Goal: Complete application form: Complete application form

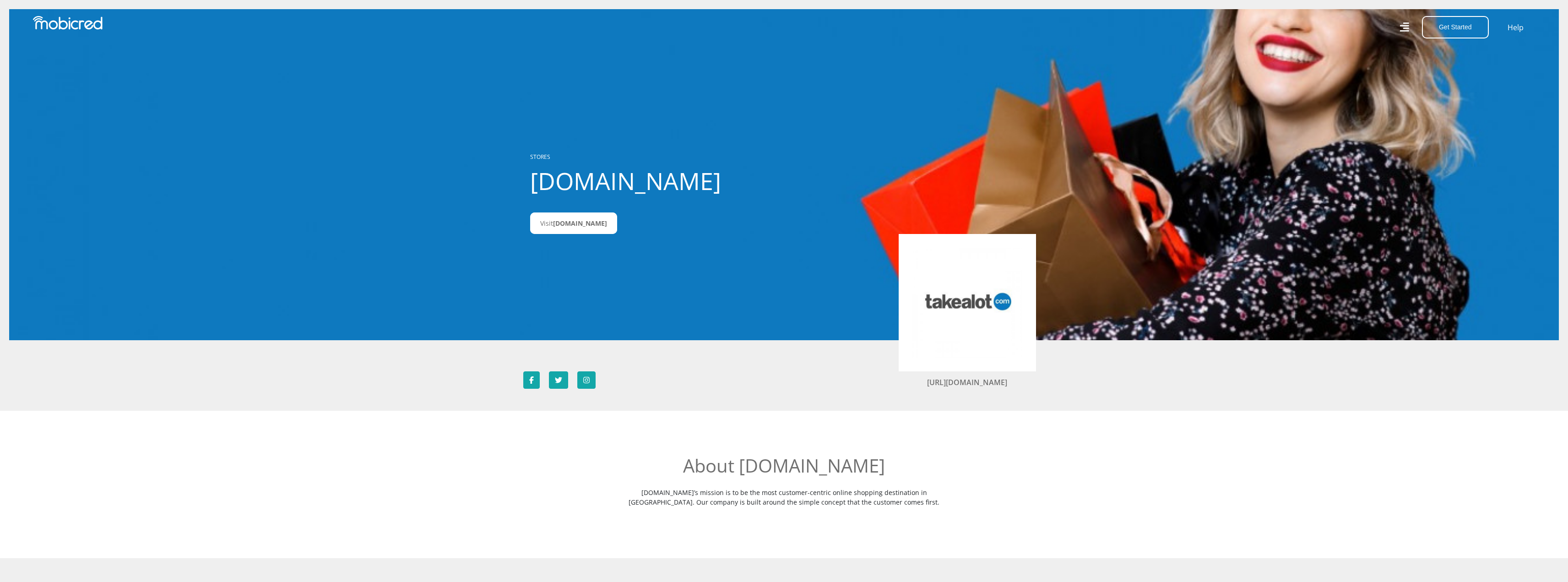
click at [1408, 25] on icon at bounding box center [1404, 27] width 9 height 9
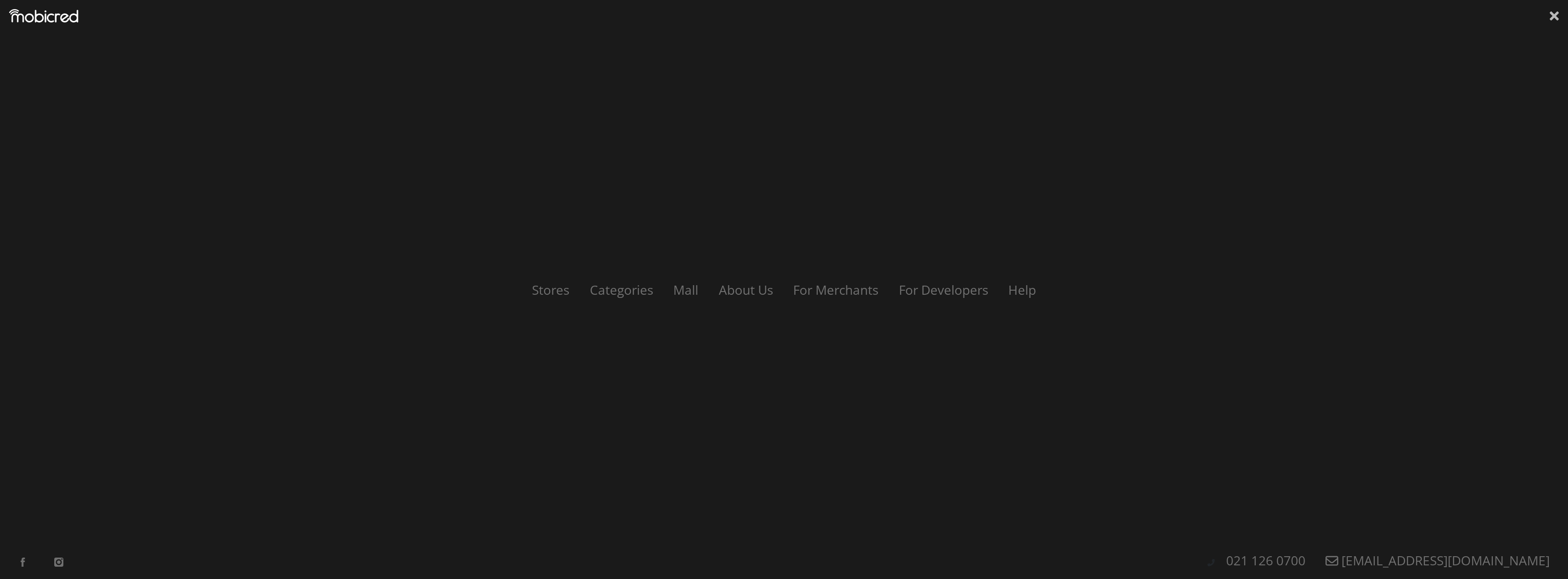
click at [1554, 17] on icon at bounding box center [1554, 16] width 9 height 9
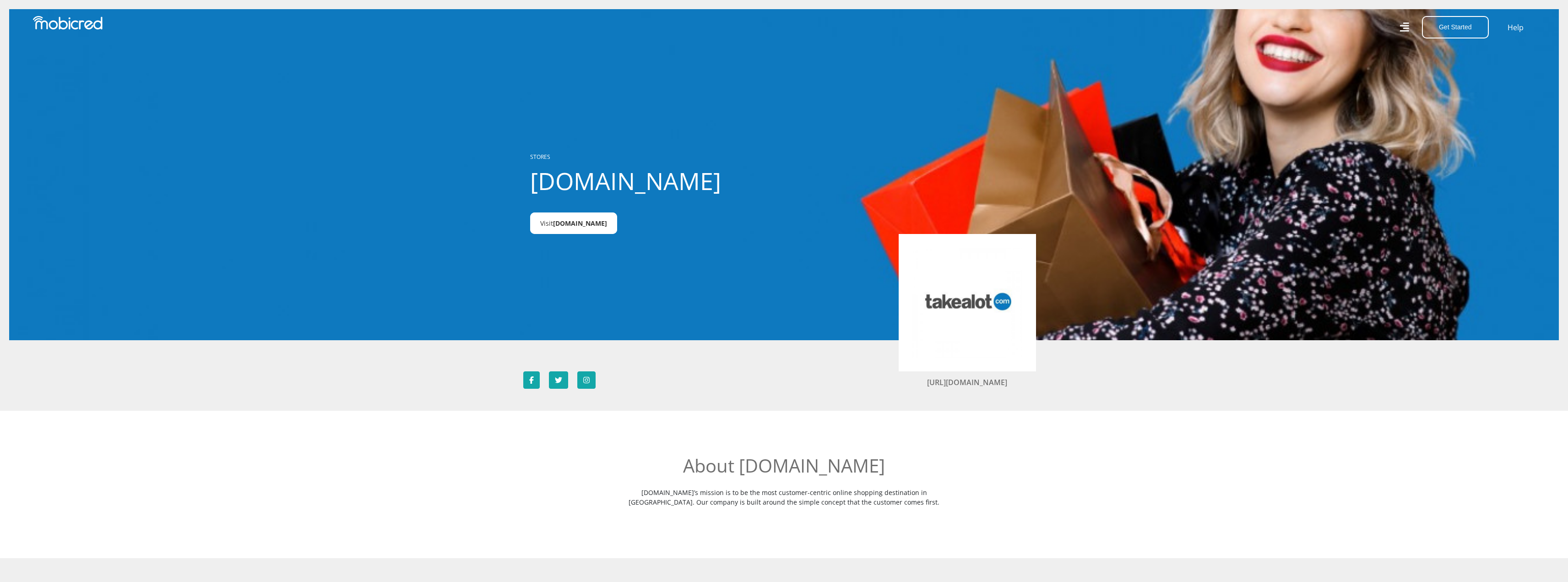
click at [572, 223] on span "Takealot.credit" at bounding box center [580, 223] width 54 height 9
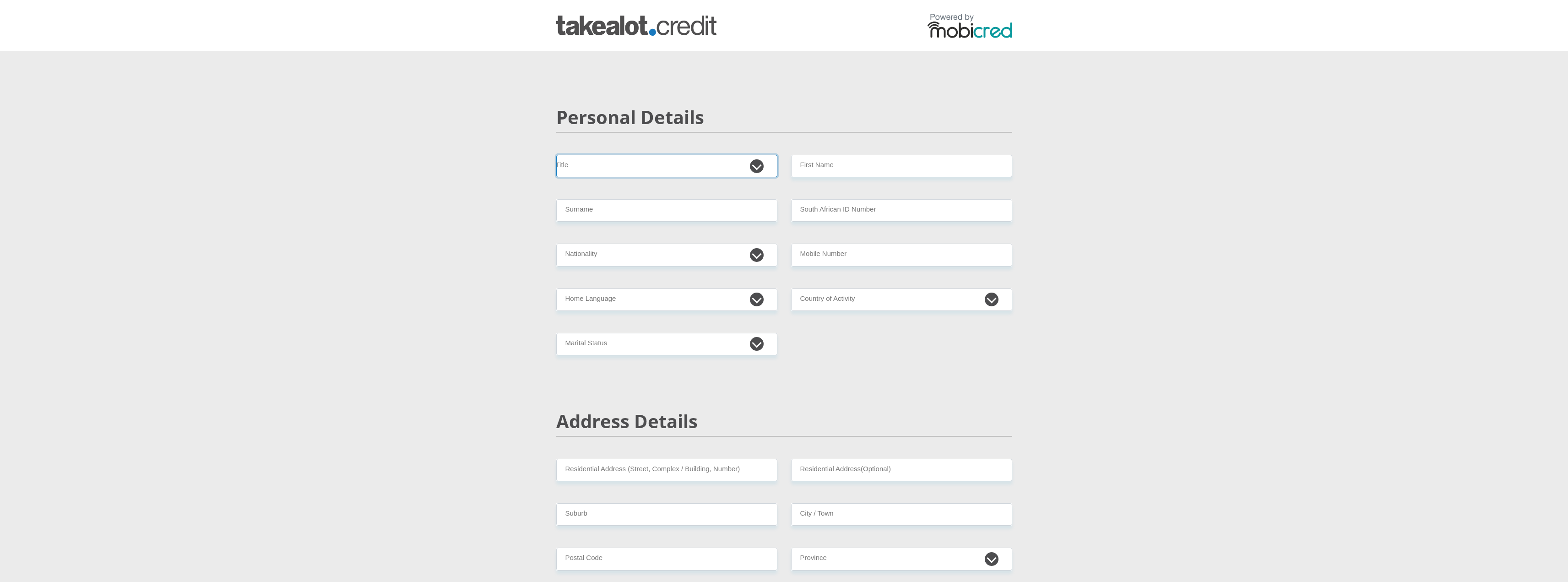
click at [639, 170] on select "Mr Ms Mrs Dr [PERSON_NAME]" at bounding box center [667, 166] width 221 height 23
select select "Ms"
click at [556, 155] on select "Mr Ms Mrs Dr [PERSON_NAME]" at bounding box center [667, 166] width 221 height 23
click at [842, 166] on input "First Name" at bounding box center [902, 166] width 221 height 23
type input "Marozelle"
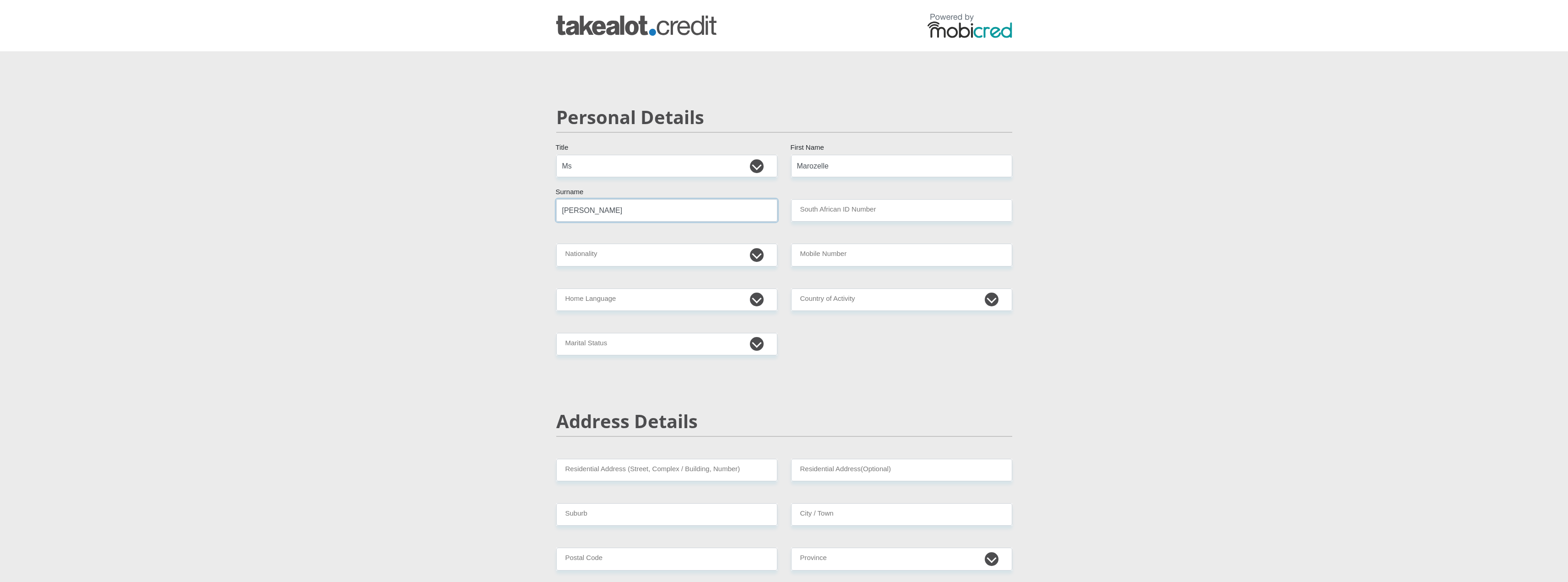
type input "[PERSON_NAME]"
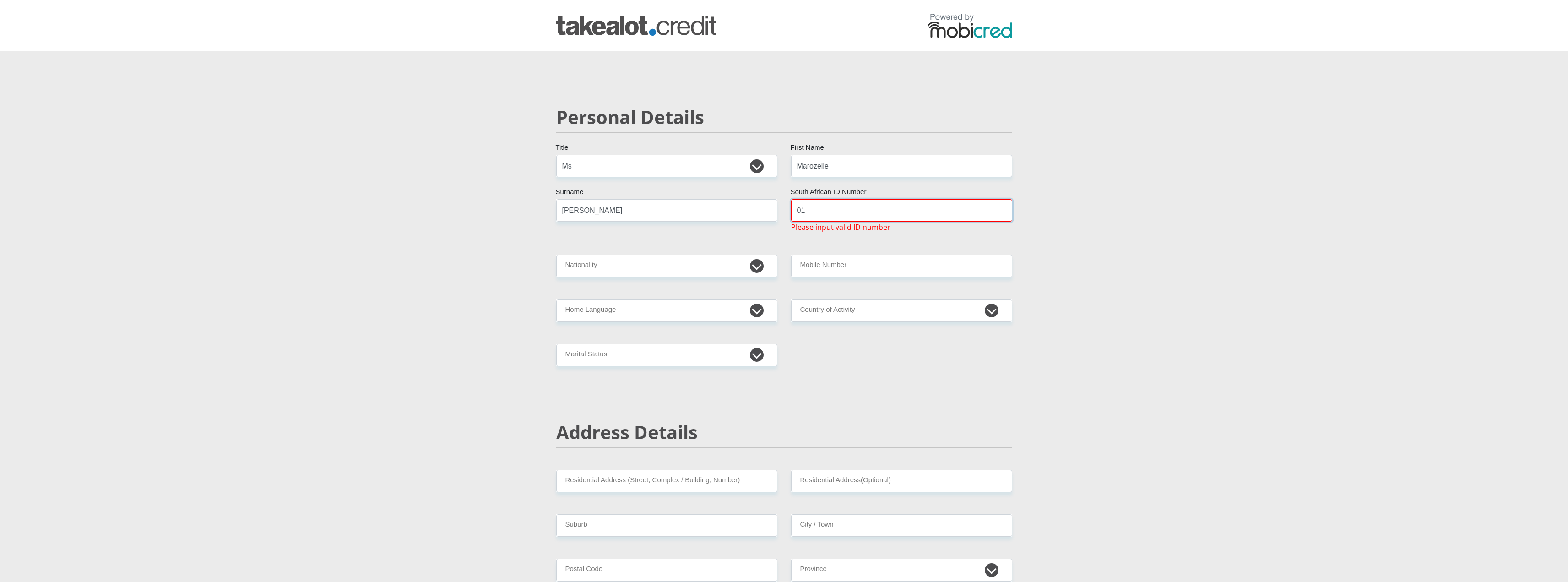
type input "01"
click at [576, 212] on input "[PERSON_NAME]" at bounding box center [667, 210] width 221 height 23
click at [575, 210] on input "[PERSON_NAME]" at bounding box center [667, 210] width 221 height 23
type input "[PERSON_NAME]"
click at [898, 205] on input "01" at bounding box center [902, 210] width 221 height 23
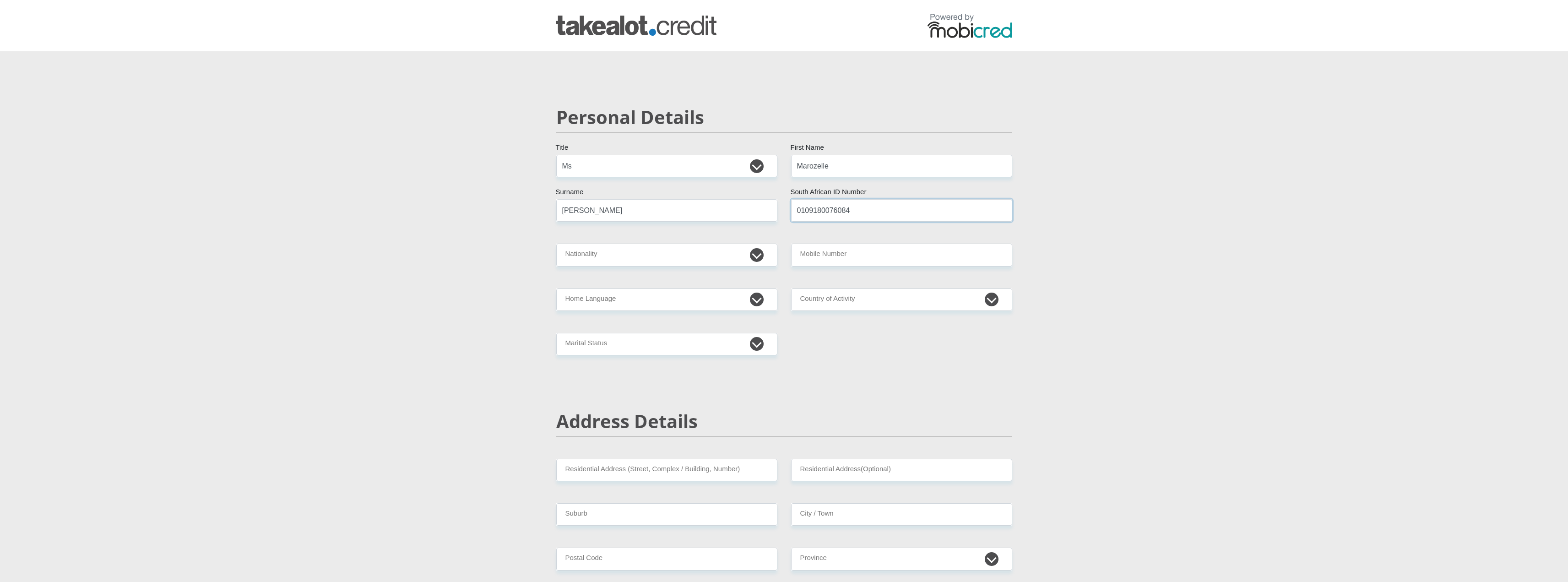
type input "0109180076084"
click at [658, 260] on select "[GEOGRAPHIC_DATA] [GEOGRAPHIC_DATA] [GEOGRAPHIC_DATA] [GEOGRAPHIC_DATA] [GEOGRA…" at bounding box center [667, 254] width 221 height 23
select select "ZAF"
click at [556, 243] on select "[GEOGRAPHIC_DATA] [GEOGRAPHIC_DATA] [GEOGRAPHIC_DATA] [GEOGRAPHIC_DATA] [GEOGRA…" at bounding box center [667, 254] width 221 height 23
click at [874, 257] on input "Mobile Number" at bounding box center [902, 254] width 221 height 23
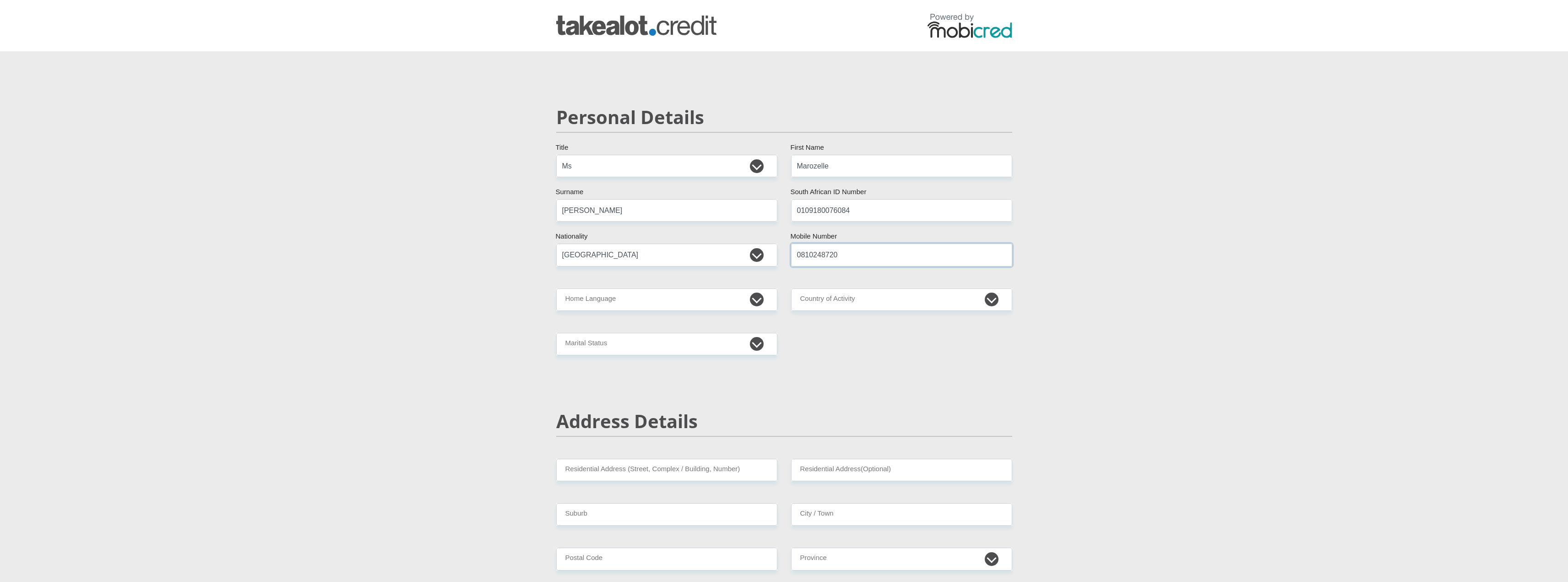
type input "0810248720"
click at [578, 309] on select "Afrikaans English Sepedi South Ndebele Southern Sotho Swati Tsonga Tswana Venda…" at bounding box center [667, 300] width 221 height 23
select select "afr"
click at [556, 289] on select "Afrikaans English Sepedi South Ndebele Southern Sotho Swati Tsonga Tswana Venda…" at bounding box center [667, 300] width 221 height 23
drag, startPoint x: 865, startPoint y: 305, endPoint x: 863, endPoint y: 311, distance: 6.3
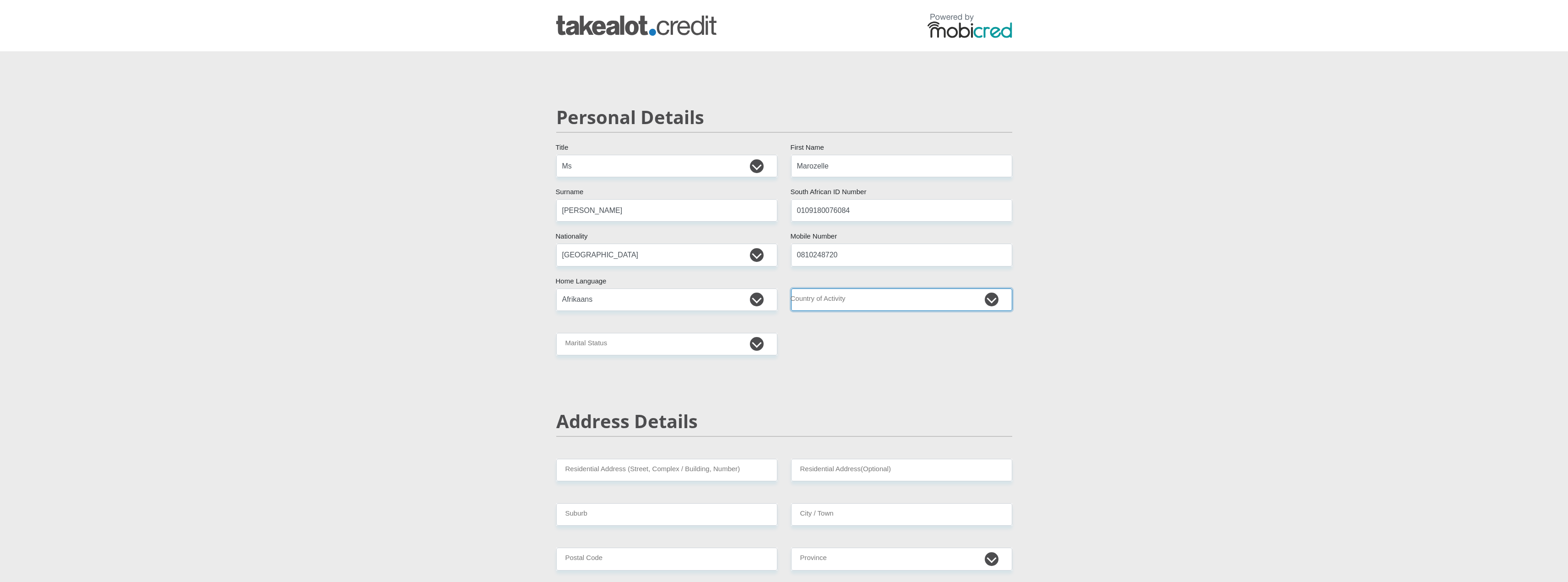
click at [865, 305] on select "[GEOGRAPHIC_DATA] [GEOGRAPHIC_DATA] [GEOGRAPHIC_DATA] [GEOGRAPHIC_DATA] [GEOGRA…" at bounding box center [902, 300] width 221 height 23
select select "ZAF"
click at [791, 289] on select "[GEOGRAPHIC_DATA] [GEOGRAPHIC_DATA] [GEOGRAPHIC_DATA] [GEOGRAPHIC_DATA] [GEOGRA…" at bounding box center [902, 300] width 221 height 23
click at [606, 350] on select "Married ANC Single Divorced Widowed Married COP or Customary Law" at bounding box center [667, 344] width 221 height 23
select select "2"
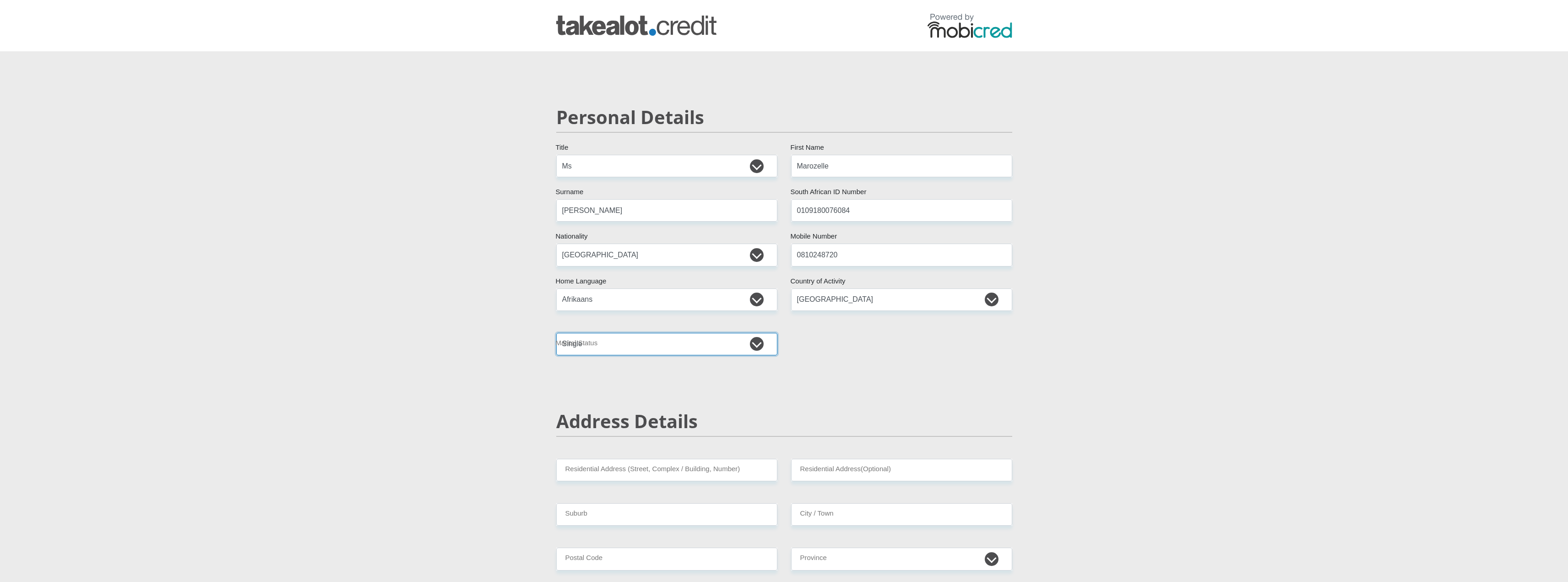
click at [556, 333] on select "Married ANC Single Divorced Widowed Married COP or Customary Law" at bounding box center [667, 344] width 221 height 23
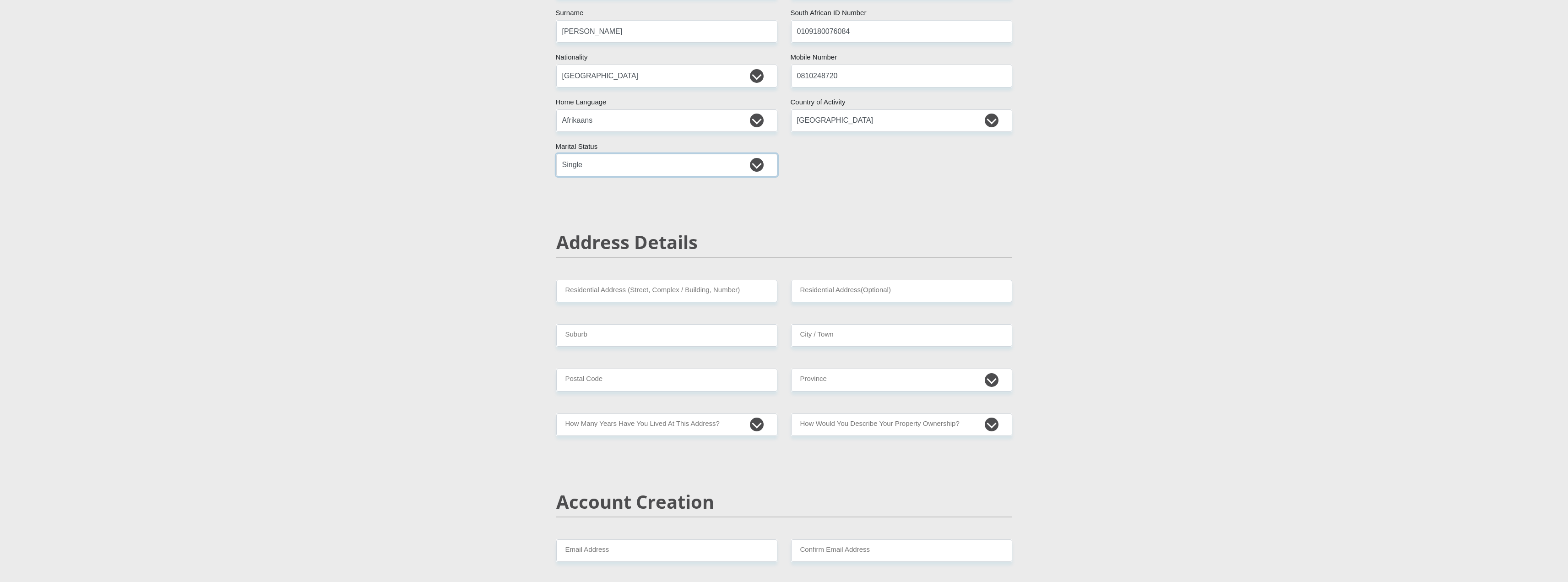
scroll to position [183, 0]
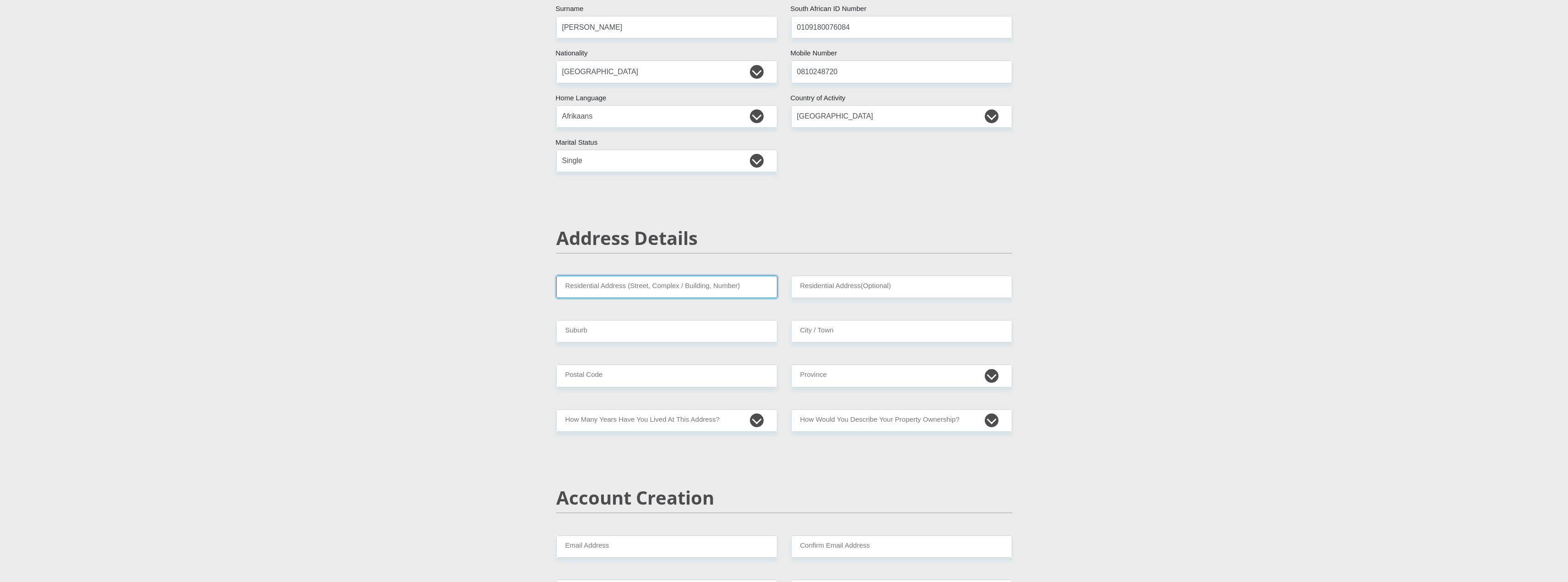
click at [628, 288] on input "Residential Address (Street, Complex / Building, Number)" at bounding box center [667, 287] width 221 height 23
type input "E"
type input "Stand 2045, Unit 9"
type input "B"
type input "[STREET_ADDRESS]"
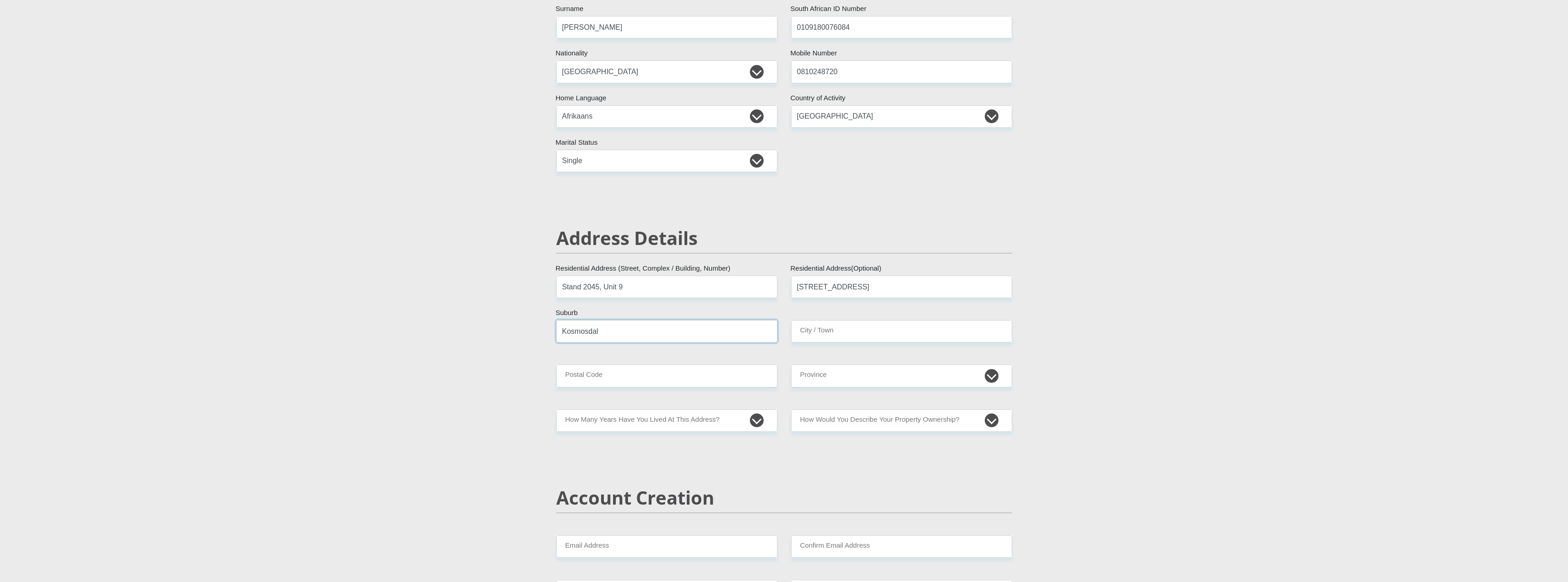
type input "Kosmosdal"
type input "Centurion"
type input "0157"
click at [996, 373] on select "Eastern Cape Free State [GEOGRAPHIC_DATA] [GEOGRAPHIC_DATA][DATE] [GEOGRAPHIC_D…" at bounding box center [902, 375] width 221 height 23
select select "Gauteng"
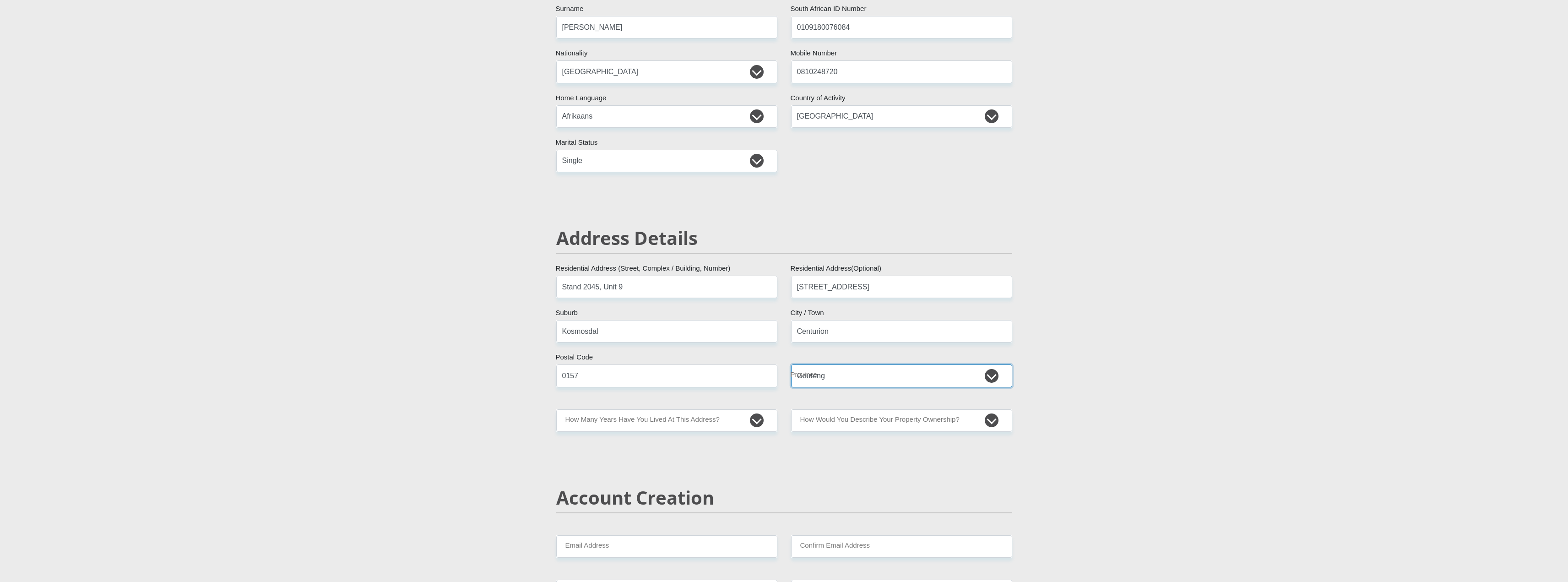
click at [791, 364] on select "Eastern Cape Free State [GEOGRAPHIC_DATA] [GEOGRAPHIC_DATA][DATE] [GEOGRAPHIC_D…" at bounding box center [902, 375] width 221 height 23
click at [758, 414] on select "less than 1 year 1-3 years 3-5 years 5+ years" at bounding box center [667, 420] width 221 height 23
select select "2"
click at [556, 409] on select "less than 1 year 1-3 years 3-5 years 5+ years" at bounding box center [667, 420] width 221 height 23
click at [990, 418] on select "Owned Rented Family Owned Company Dwelling" at bounding box center [902, 420] width 221 height 23
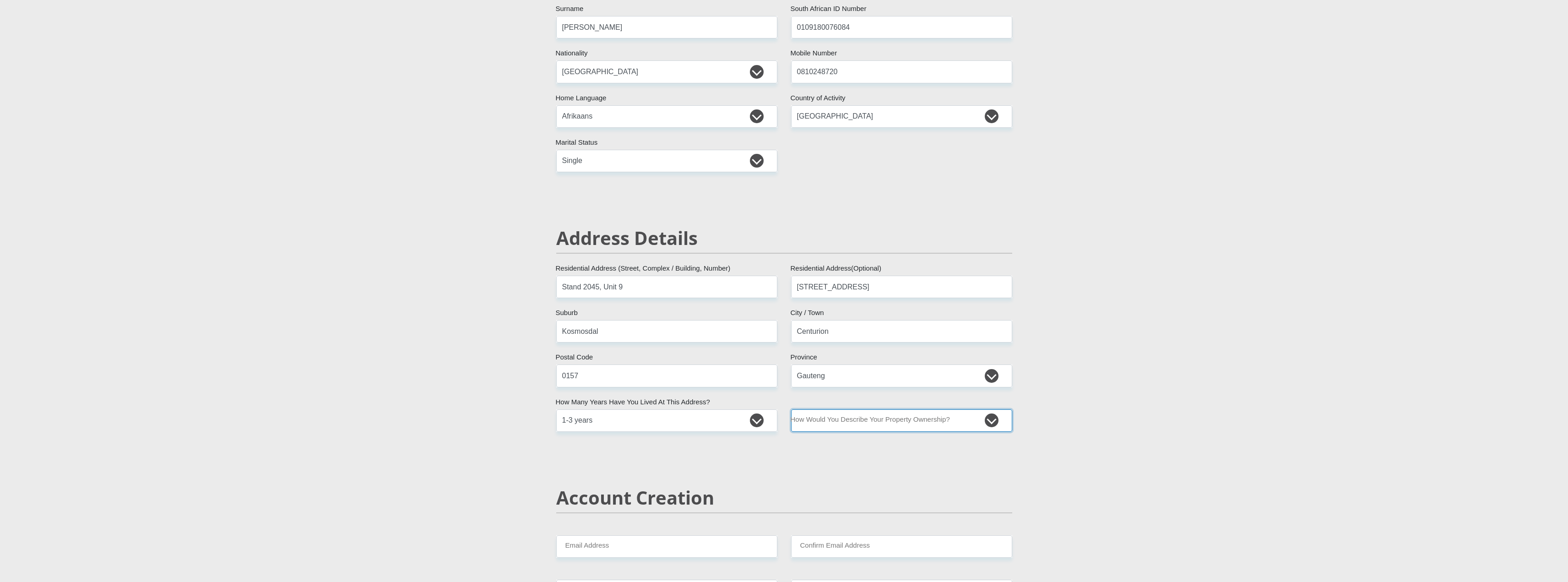
select select "Rented"
click at [791, 409] on select "Owned Rented Family Owned Company Dwelling" at bounding box center [902, 420] width 221 height 23
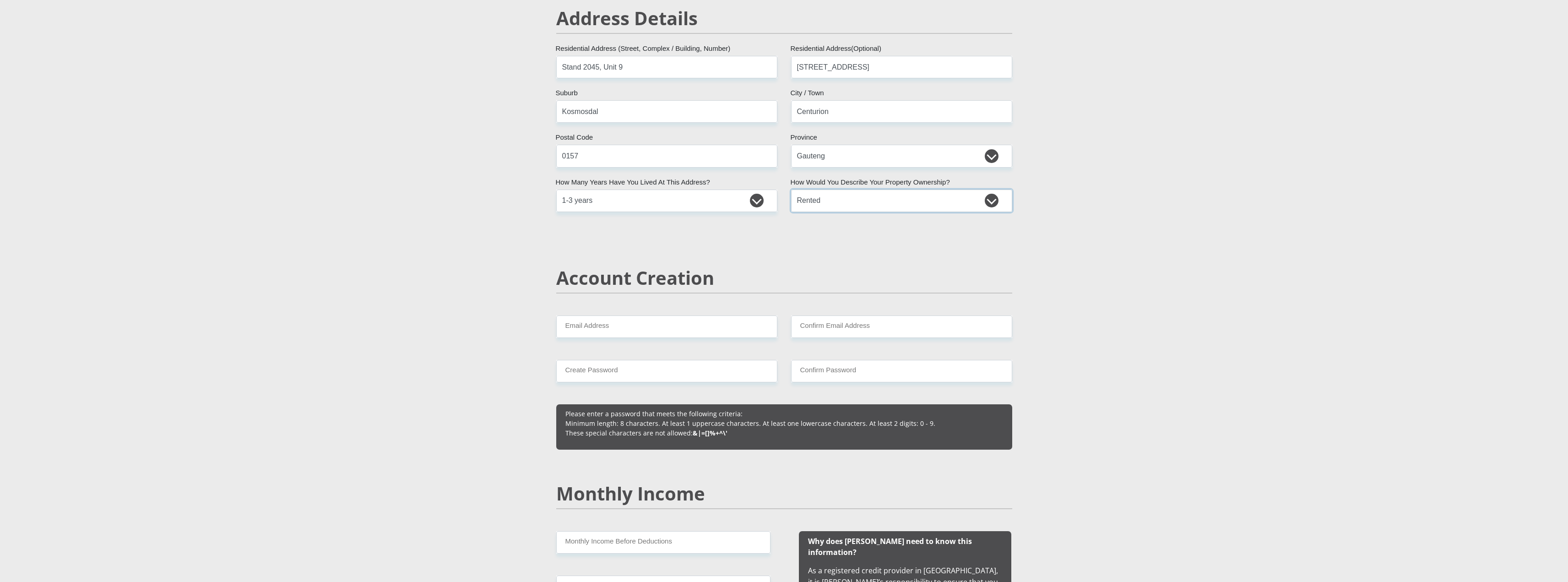
scroll to position [412, 0]
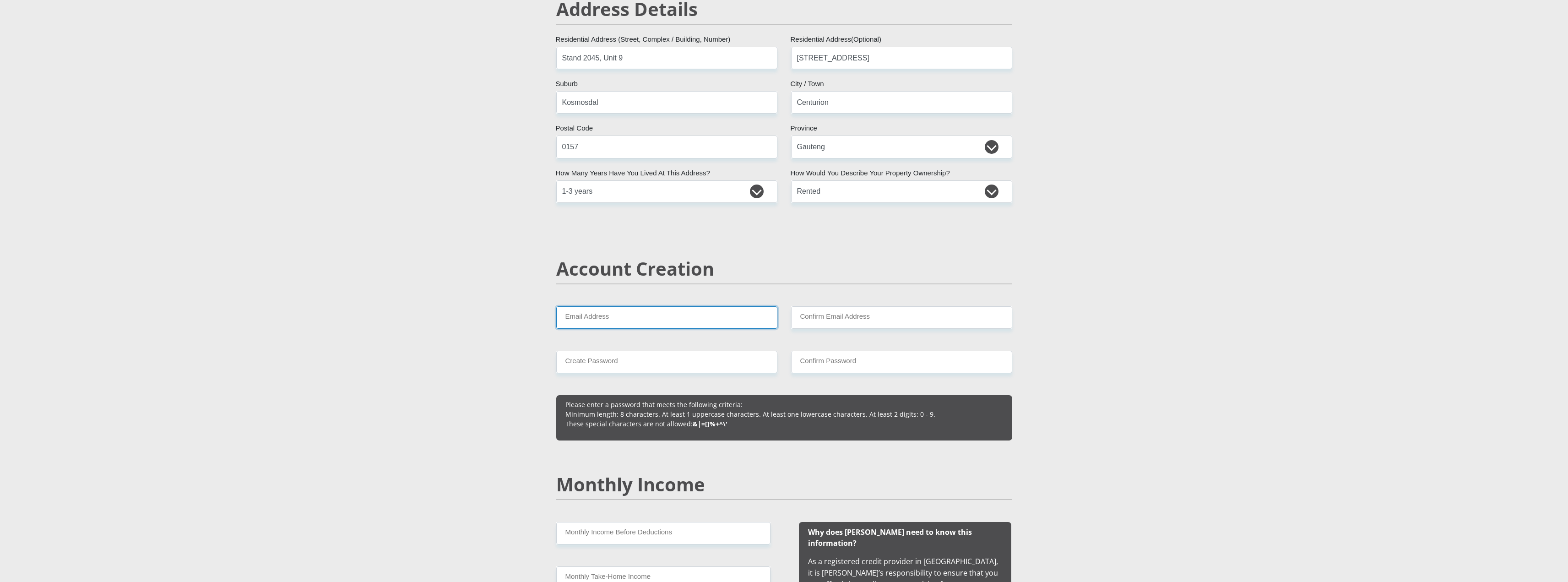
click at [620, 309] on input "Email Address" at bounding box center [667, 317] width 221 height 23
type input "[EMAIL_ADDRESS][DOMAIN_NAME]"
type input "Crown*1234"
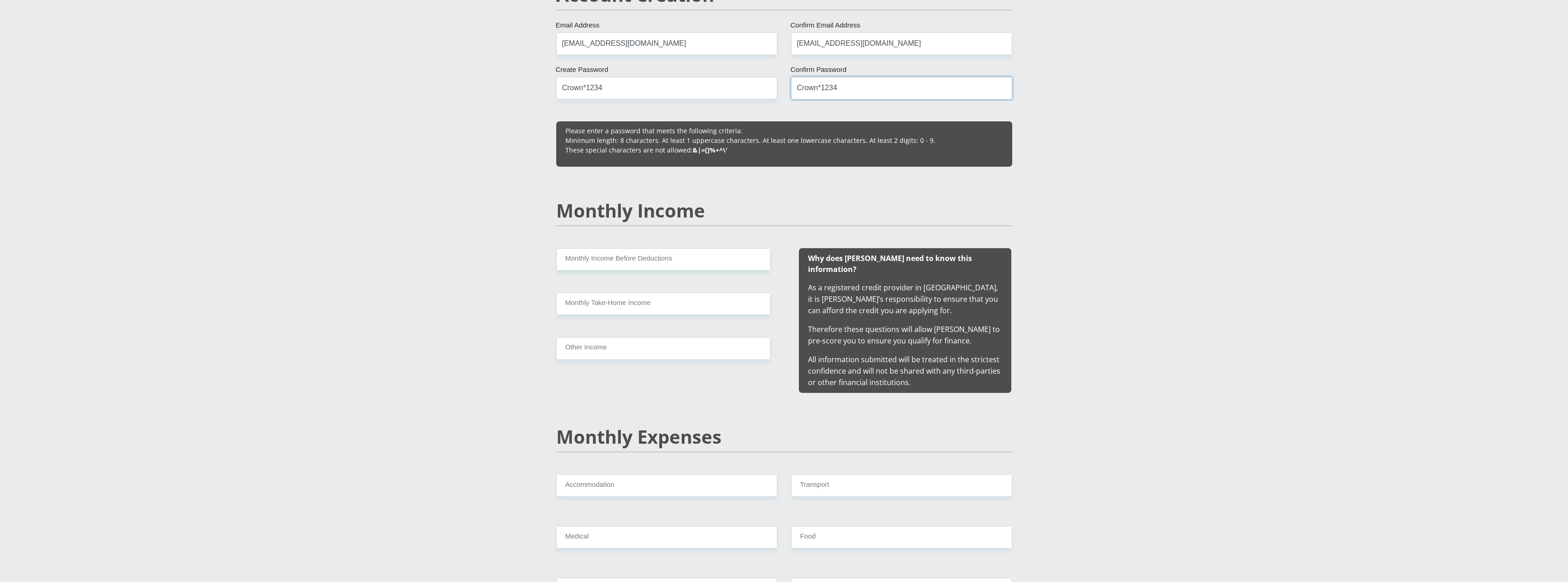
scroll to position [687, 0]
type input "Crown*1234"
click at [629, 258] on input "Monthly Income Before Deductions" at bounding box center [663, 258] width 214 height 23
type input "28000"
click at [650, 307] on input "Monthly Take-Home Income" at bounding box center [663, 303] width 214 height 23
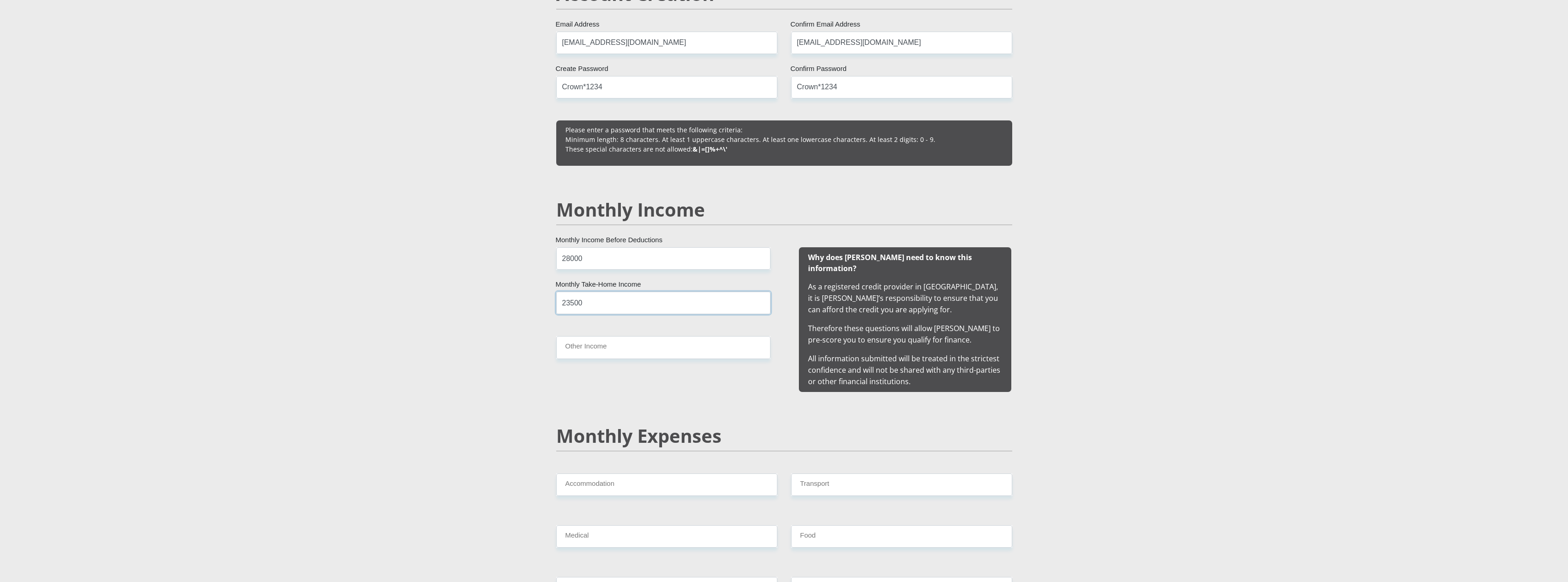
type input "23500"
click at [625, 359] on div "28000 Monthly Income Before Deductions 23500 Monthly Take-Home Income Other Inc…" at bounding box center [663, 319] width 241 height 145
click at [621, 356] on input "Other Income" at bounding box center [663, 347] width 214 height 23
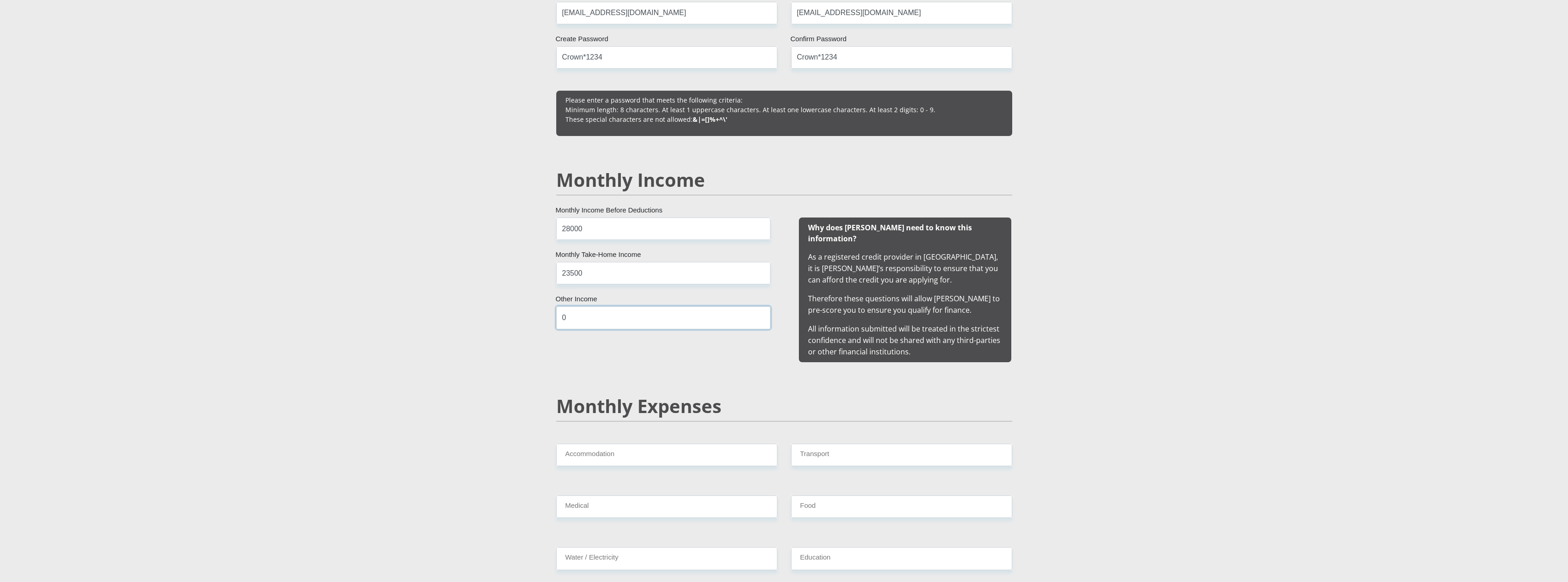
scroll to position [870, 0]
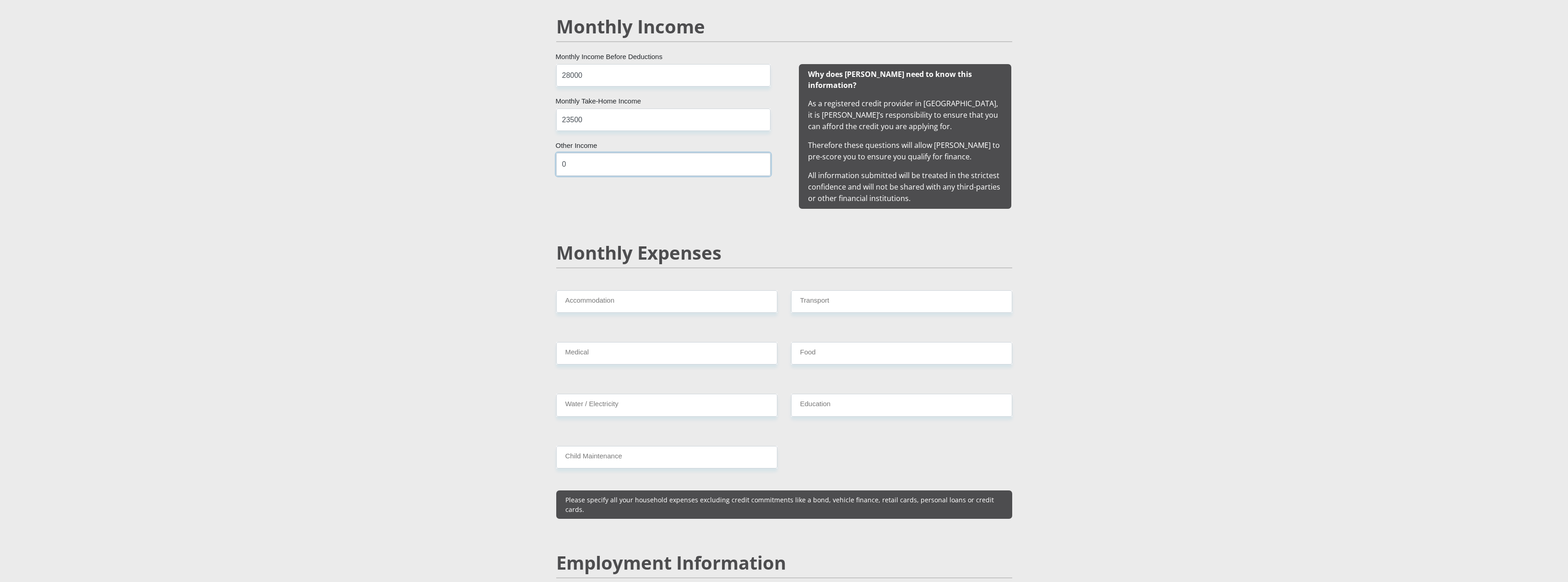
type input "0"
click at [637, 290] on input "Accommodation" at bounding box center [667, 301] width 221 height 23
type input "4325"
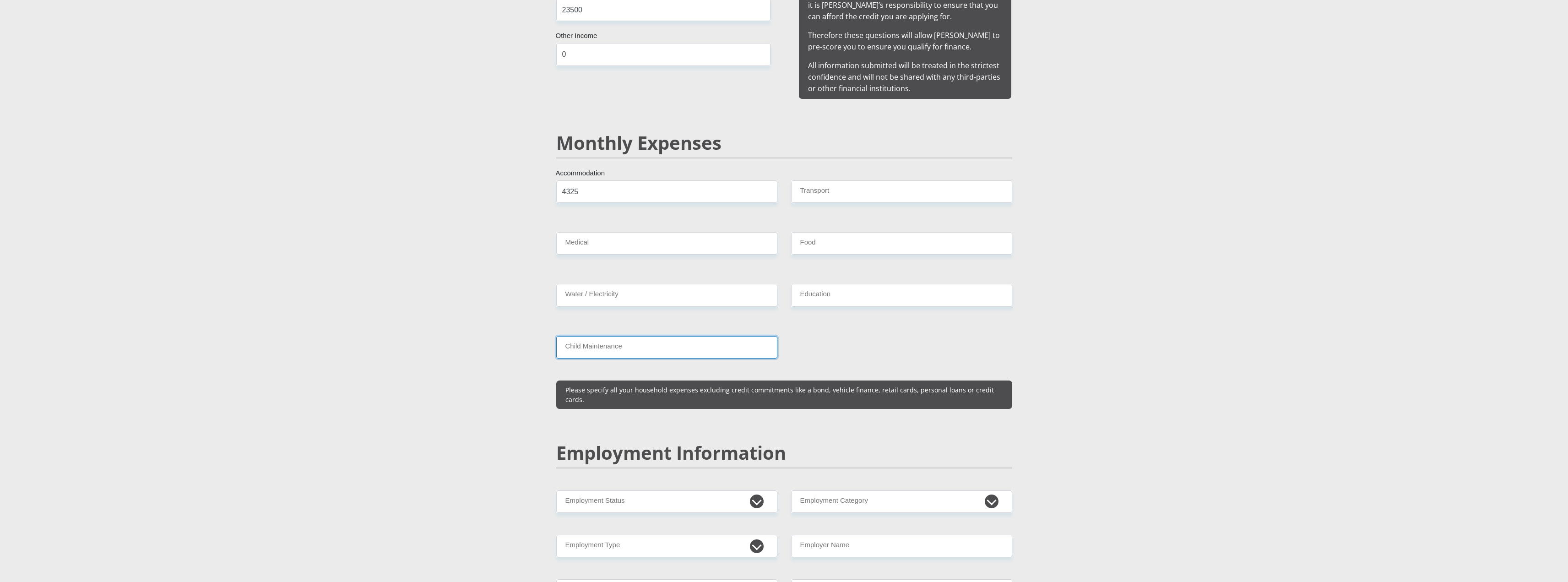
scroll to position [1007, 0]
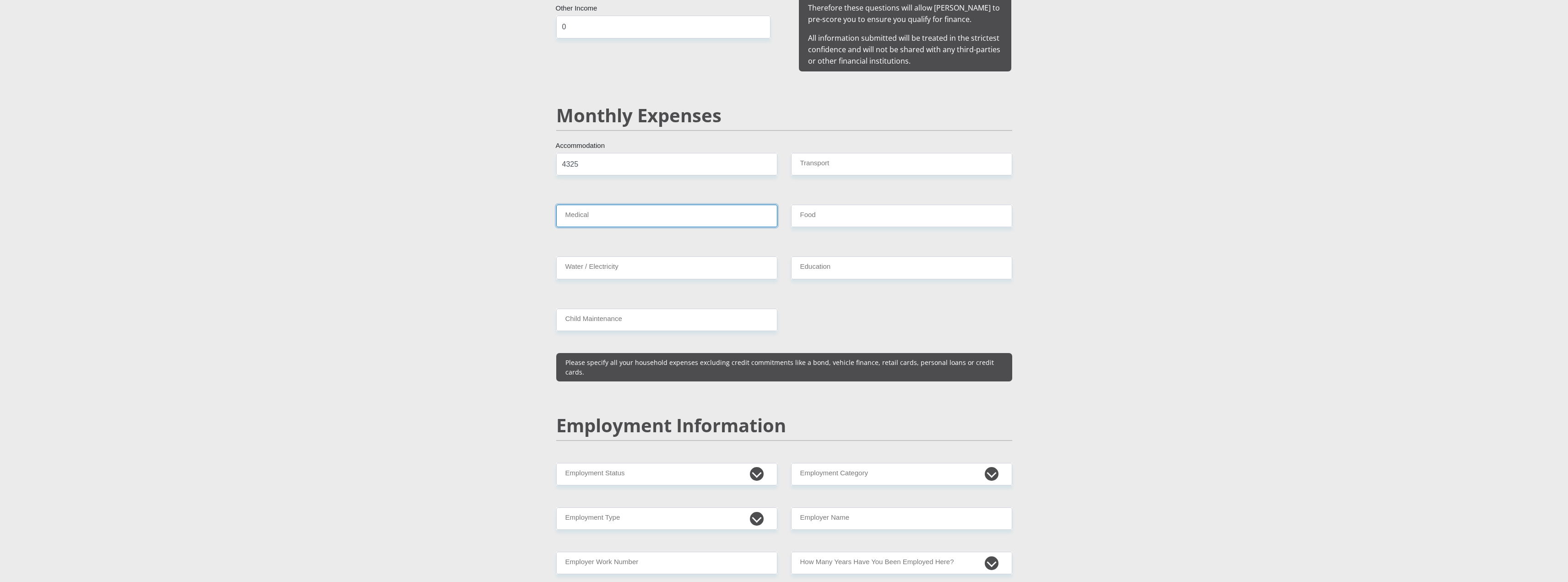
click at [576, 205] on input "Medical" at bounding box center [667, 216] width 221 height 23
type input "1130"
click at [771, 325] on div "Mr Ms Mrs Dr [PERSON_NAME] Title Marozelle First Name [PERSON_NAME] Surname 010…" at bounding box center [784, 453] width 469 height 2611
click at [841, 153] on input "Transport" at bounding box center [902, 164] width 221 height 23
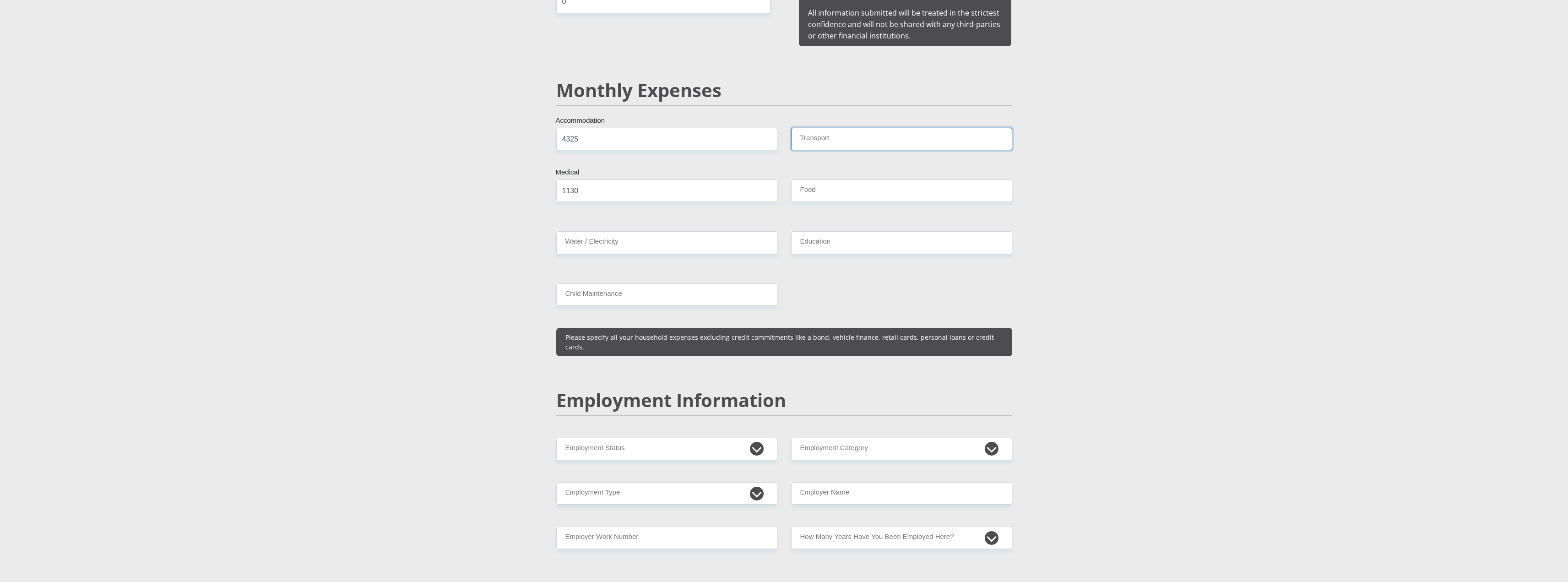
scroll to position [1190, 0]
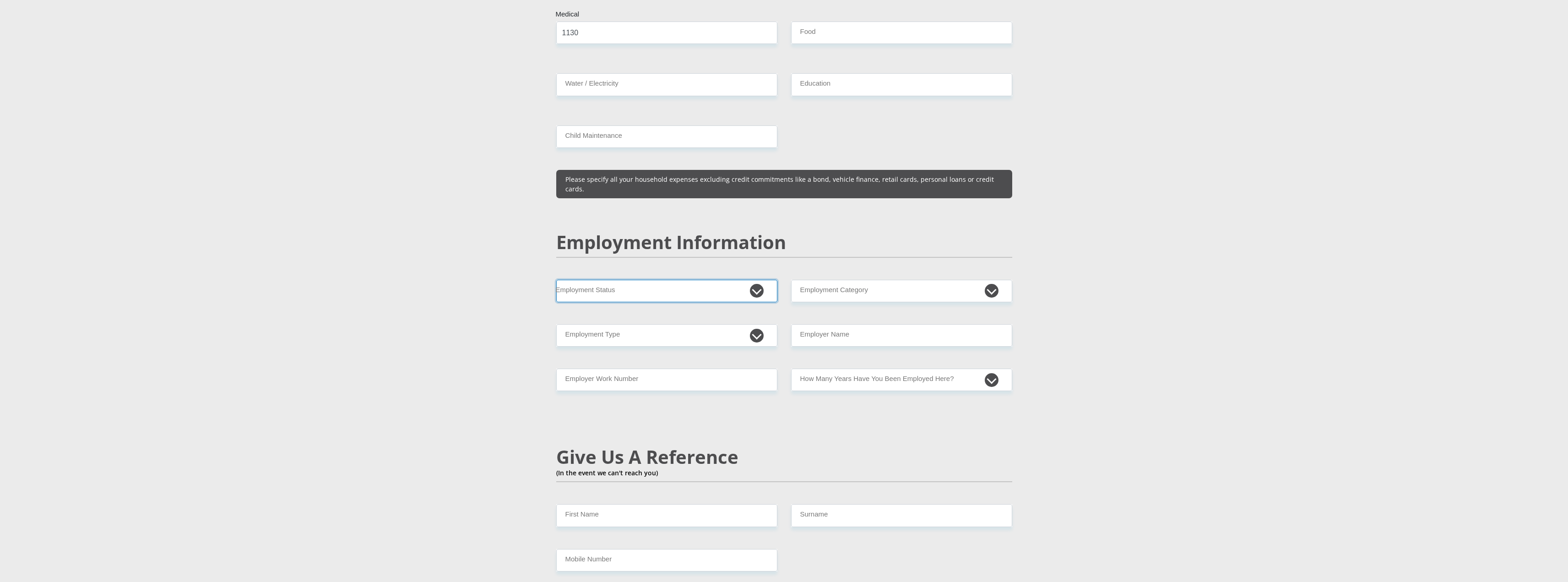
click at [726, 280] on select "Permanent/Full-time Part-time/Casual [DEMOGRAPHIC_DATA] Worker Self-Employed Ho…" at bounding box center [667, 291] width 221 height 23
select select "1"
click at [556, 280] on select "Permanent/Full-time Part-time/Casual [DEMOGRAPHIC_DATA] Worker Self-Employed Ho…" at bounding box center [667, 291] width 221 height 23
click at [889, 280] on select "AGRICULTURE ALCOHOL & TOBACCO CONSTRUCTION MATERIALS METALLURGY EQUIPMENT FOR R…" at bounding box center [902, 291] width 221 height 23
click at [826, 280] on select "AGRICULTURE ALCOHOL & TOBACCO CONSTRUCTION MATERIALS METALLURGY EQUIPMENT FOR R…" at bounding box center [902, 291] width 221 height 23
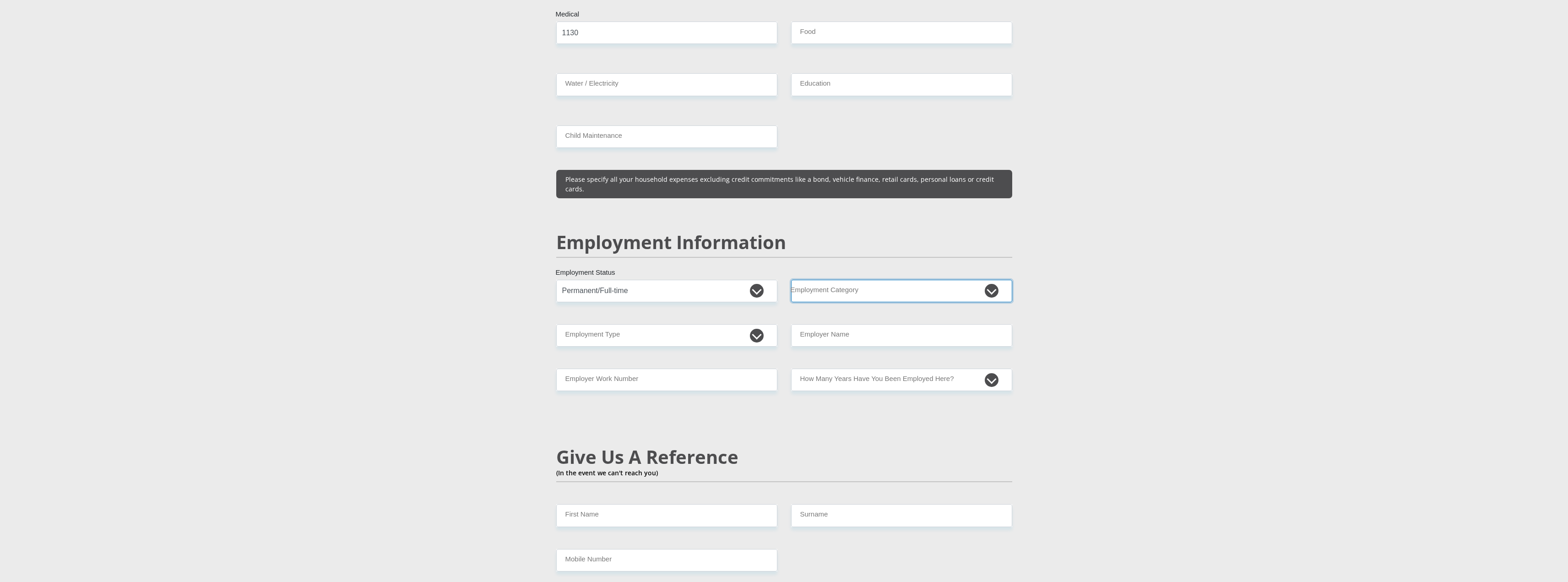
click at [825, 280] on select "AGRICULTURE ALCOHOL & TOBACCO CONSTRUCTION MATERIALS METALLURGY EQUIPMENT FOR R…" at bounding box center [902, 291] width 221 height 23
select select "53"
click at [791, 280] on select "AGRICULTURE ALCOHOL & TOBACCO CONSTRUCTION MATERIALS METALLURGY EQUIPMENT FOR R…" at bounding box center [902, 291] width 221 height 23
click at [763, 324] on select "College/Lecturer Craft Seller Creative Driver Executive Farmer Forces - Non Com…" at bounding box center [667, 335] width 221 height 23
select select "Manager"
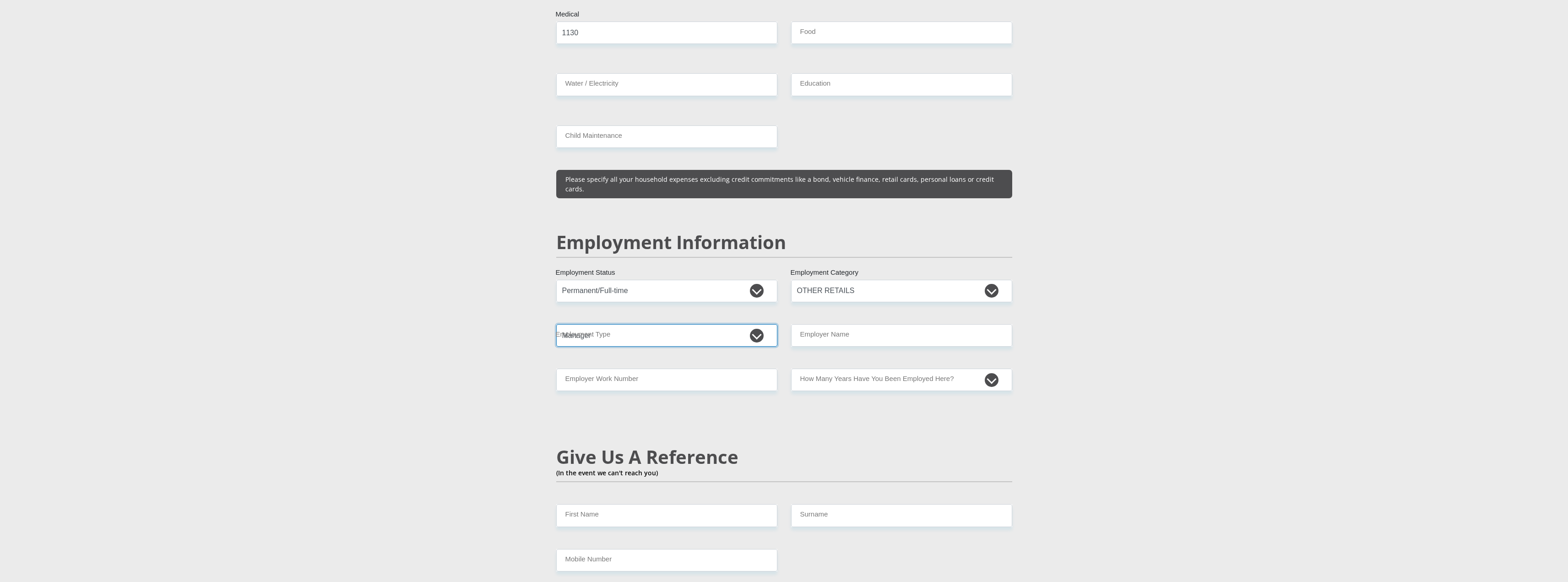
click at [556, 324] on select "College/Lecturer Craft Seller Creative Driver Executive Farmer Forces - Non Com…" at bounding box center [667, 335] width 221 height 23
click at [899, 324] on input "Employer Name" at bounding box center [902, 335] width 221 height 23
type input "ArmadaConsulting"
click at [652, 369] on input "Employer Work Number" at bounding box center [667, 380] width 221 height 23
type input "0810248720"
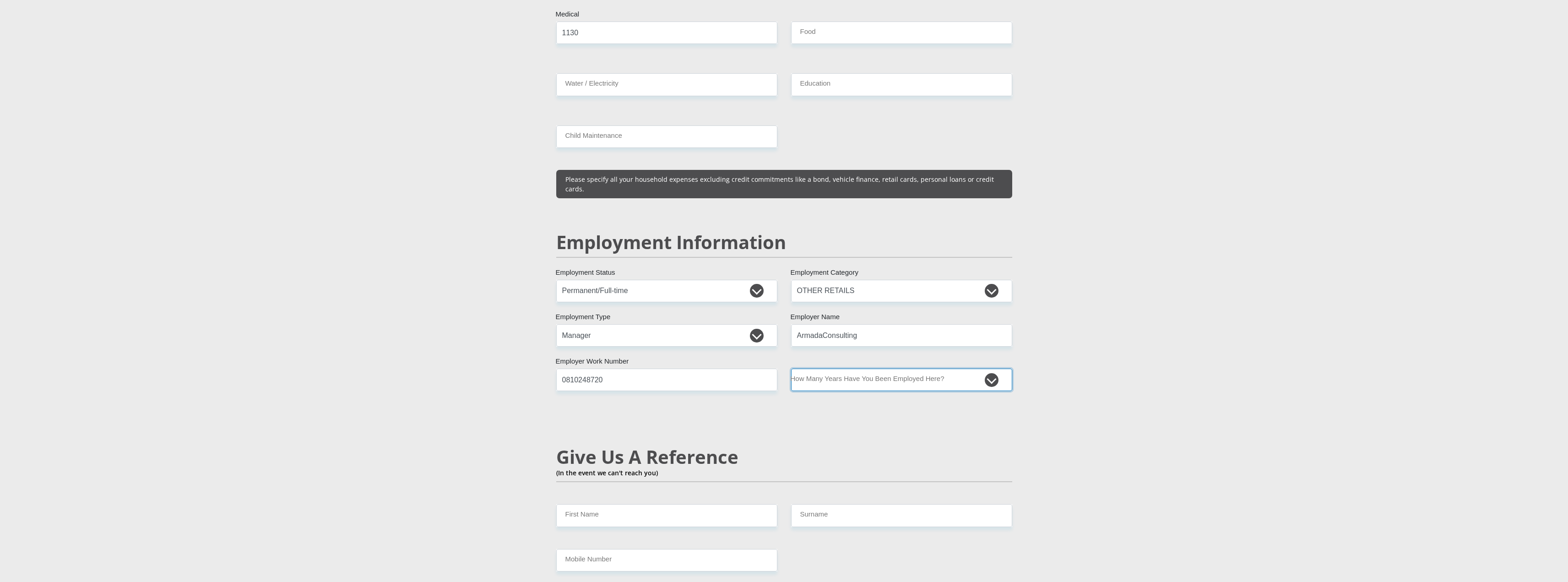
click at [874, 369] on select "less than 1 year 1-3 years 3-5 years 5+ years" at bounding box center [902, 380] width 221 height 23
click at [791, 369] on select "less than 1 year 1-3 years 3-5 years 5+ years" at bounding box center [902, 380] width 221 height 23
drag, startPoint x: 860, startPoint y: 351, endPoint x: 859, endPoint y: 361, distance: 10.0
click at [860, 369] on select "less than 1 year 1-3 years 3-5 years 5+ years" at bounding box center [902, 380] width 221 height 23
select select "6"
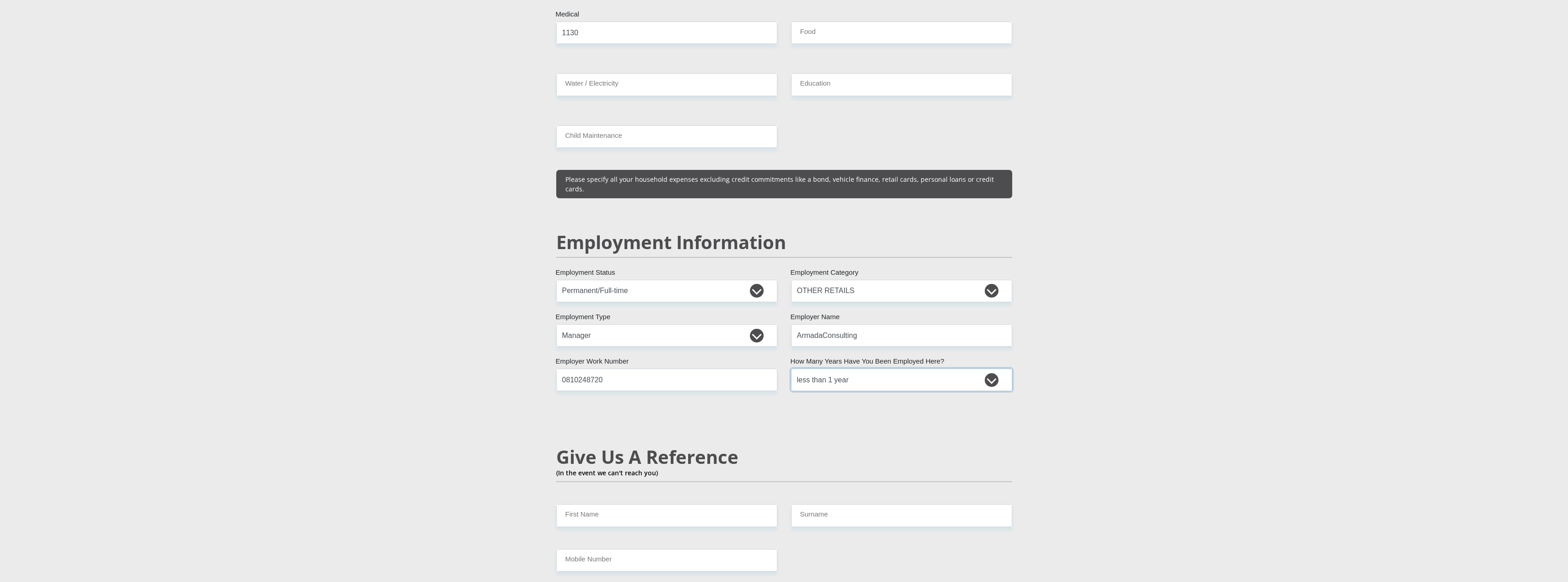
click at [791, 369] on select "less than 1 year 1-3 years 3-5 years 5+ years" at bounding box center [902, 380] width 221 height 23
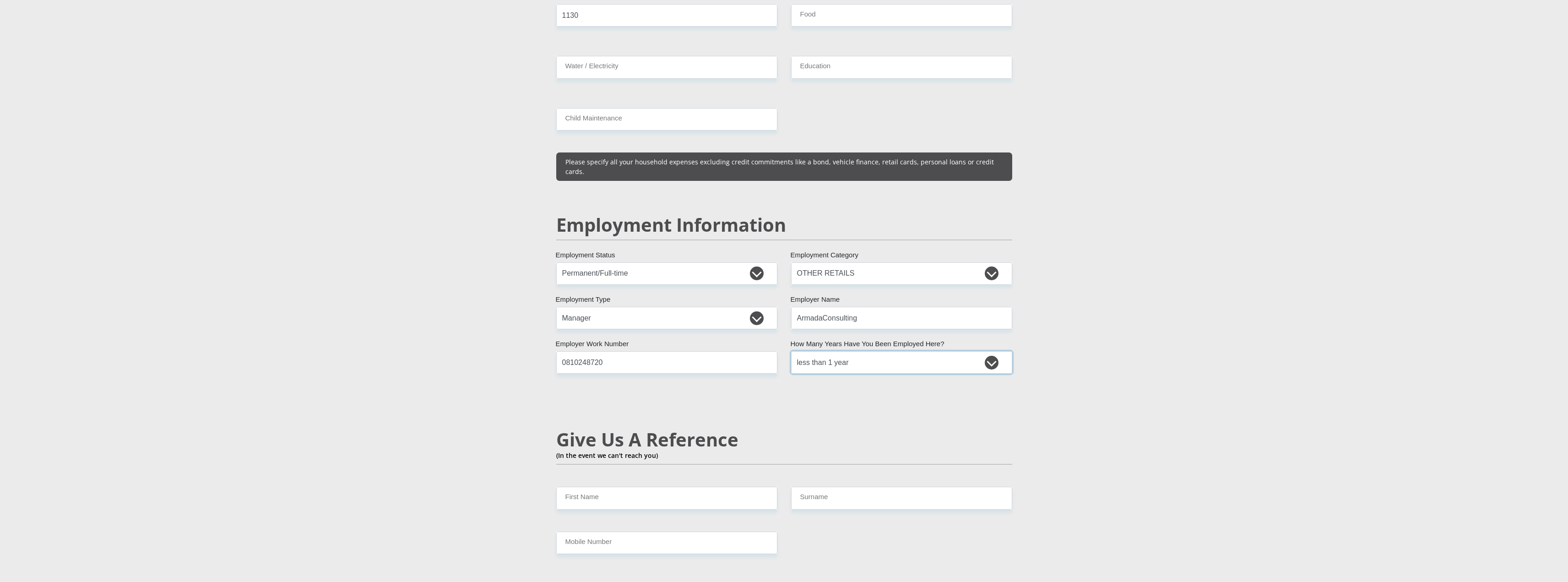
scroll to position [1328, 0]
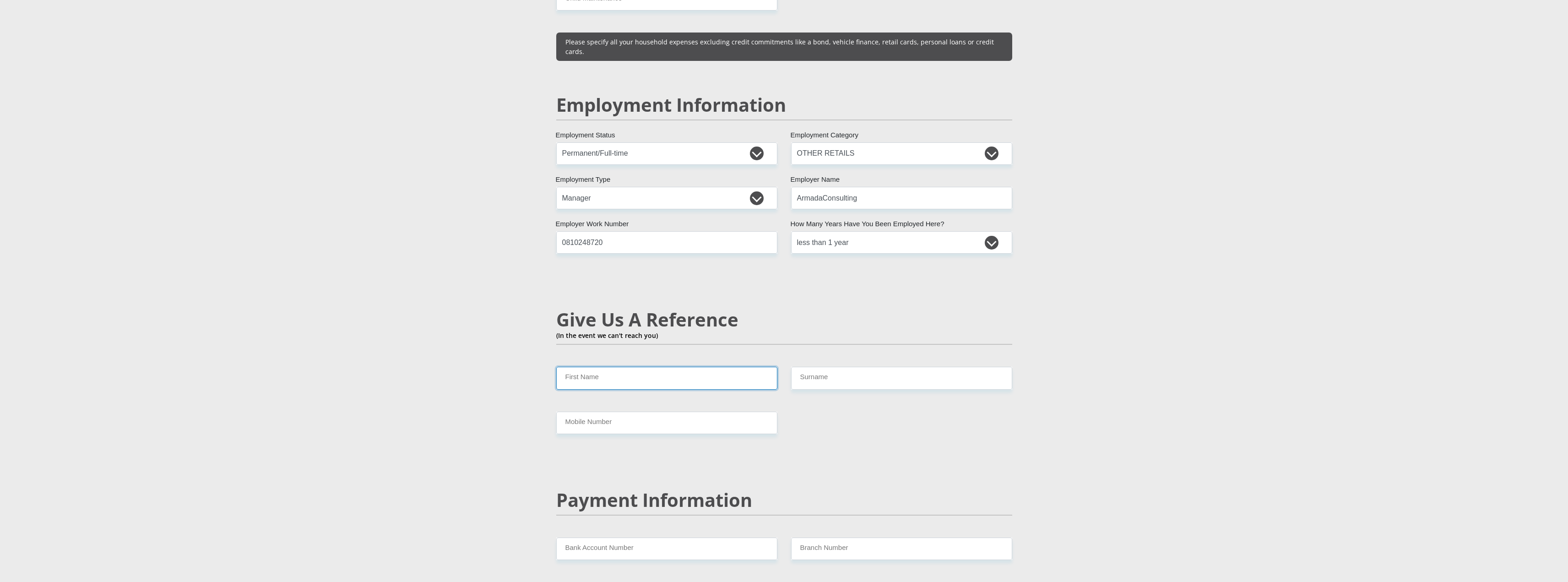
click at [602, 367] on input "First Name" at bounding box center [667, 378] width 221 height 23
type input "Corne"
type input "[PERSON_NAME]"
type input "0727874144"
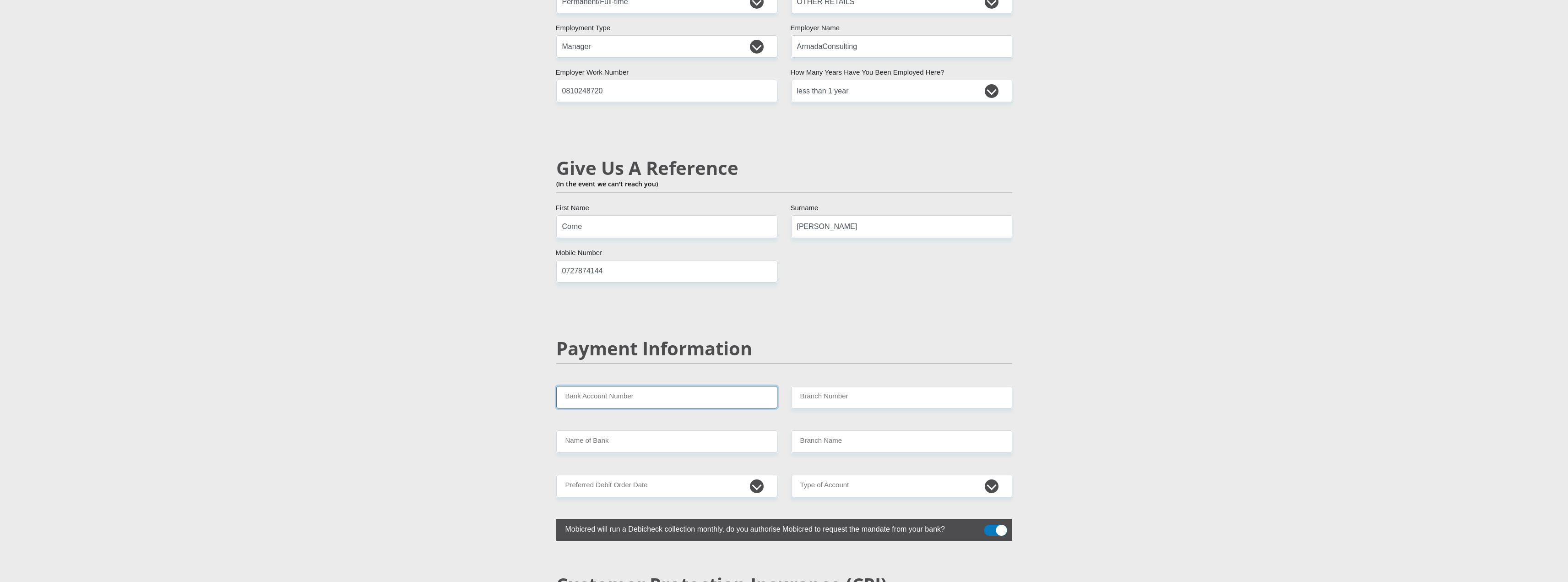
scroll to position [1511, 0]
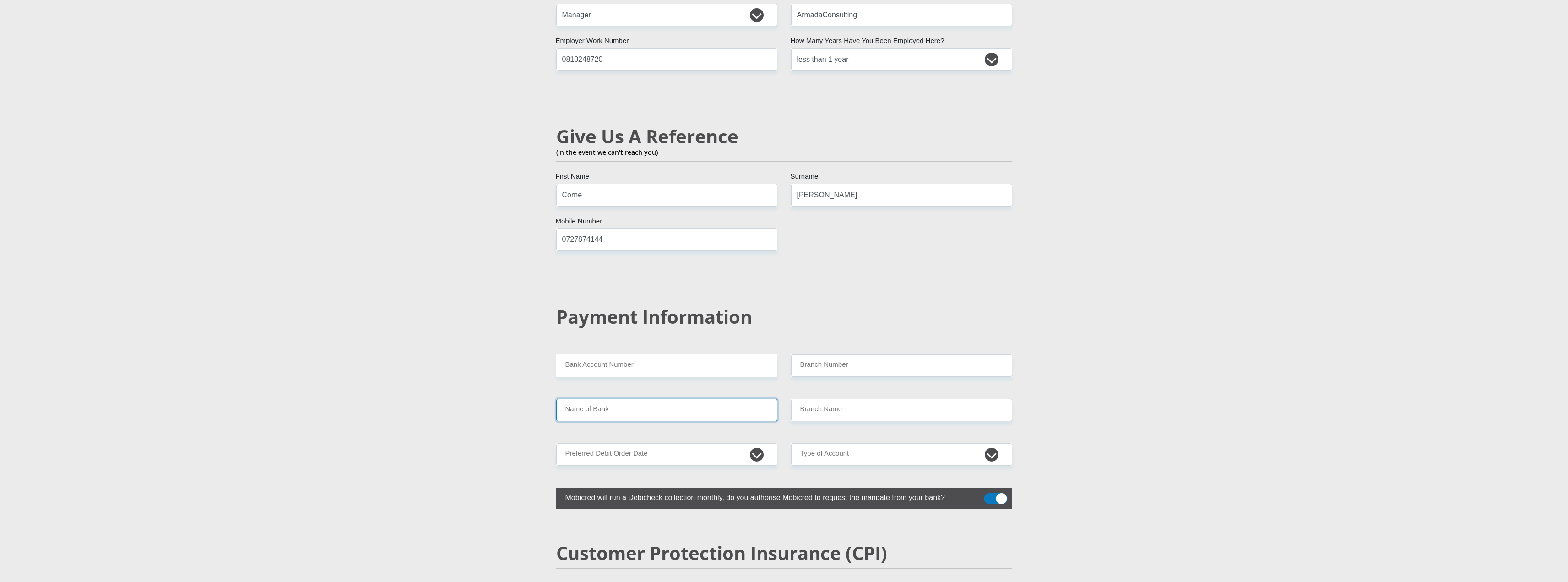
click at [669, 399] on input "Name of Bank" at bounding box center [667, 410] width 221 height 23
click at [825, 399] on input "Branch Name" at bounding box center [902, 410] width 221 height 23
click at [693, 399] on input "Name of Bank" at bounding box center [667, 410] width 221 height 23
click at [696, 443] on select "1st 2nd 3rd 4th 5th 7th 18th 19th 20th 21st 22nd 23rd 24th 25th 26th 27th 28th …" at bounding box center [667, 454] width 221 height 23
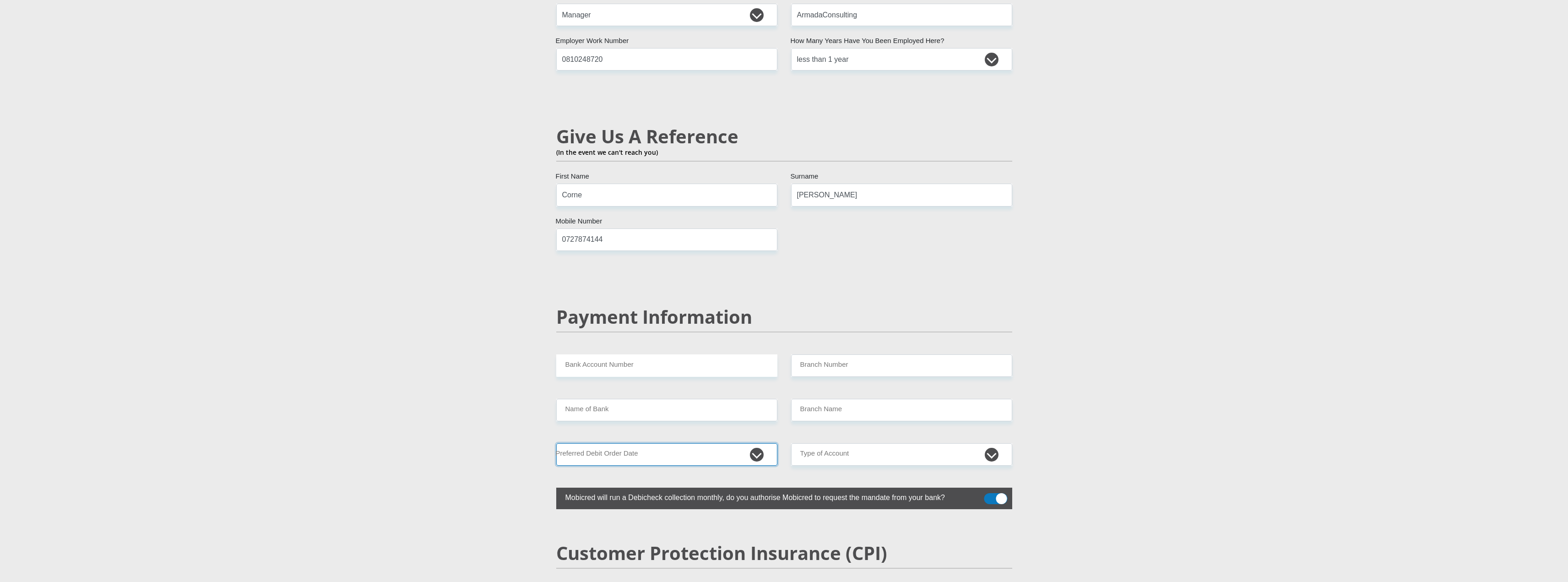
select select "1"
click at [556, 443] on select "1st 2nd 3rd 4th 5th 7th 18th 19th 20th 21st 22nd 23rd 24th 25th 26th 27th 28th …" at bounding box center [667, 454] width 221 height 23
click at [922, 443] on select "Cheque Savings" at bounding box center [902, 454] width 221 height 23
select select "CUR"
click at [791, 443] on select "Cheque Savings" at bounding box center [902, 454] width 221 height 23
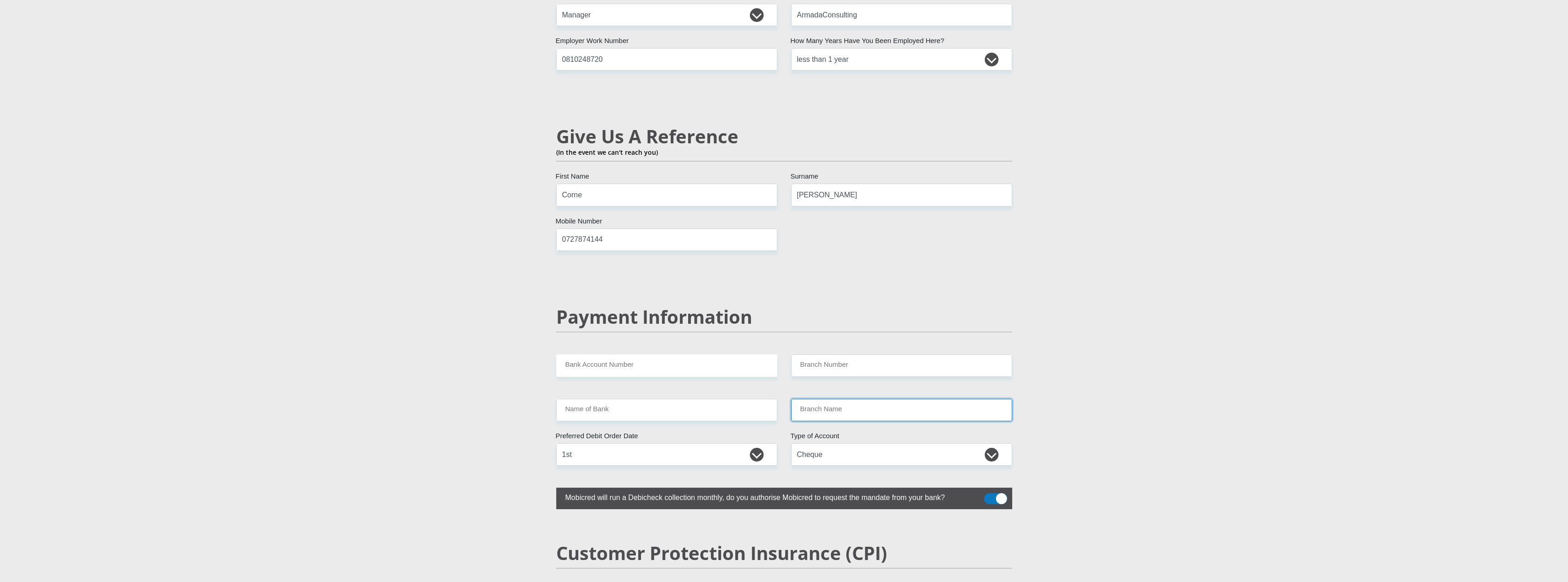
click at [837, 399] on input "Branch Name" at bounding box center [902, 410] width 221 height 23
click at [833, 355] on input "Branch Number" at bounding box center [902, 366] width 221 height 23
drag, startPoint x: 693, startPoint y: 349, endPoint x: 723, endPoint y: 401, distance: 60.0
click at [693, 355] on input "Bank Account Number" at bounding box center [667, 366] width 221 height 23
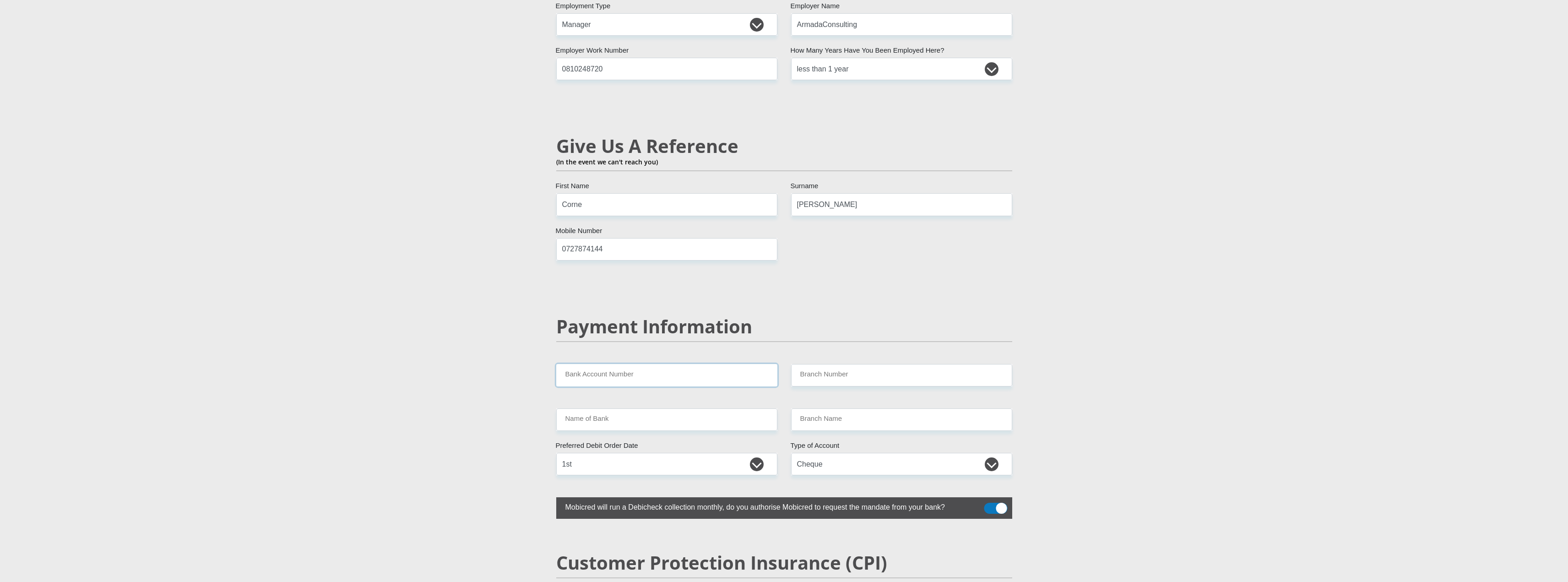
scroll to position [1556, 0]
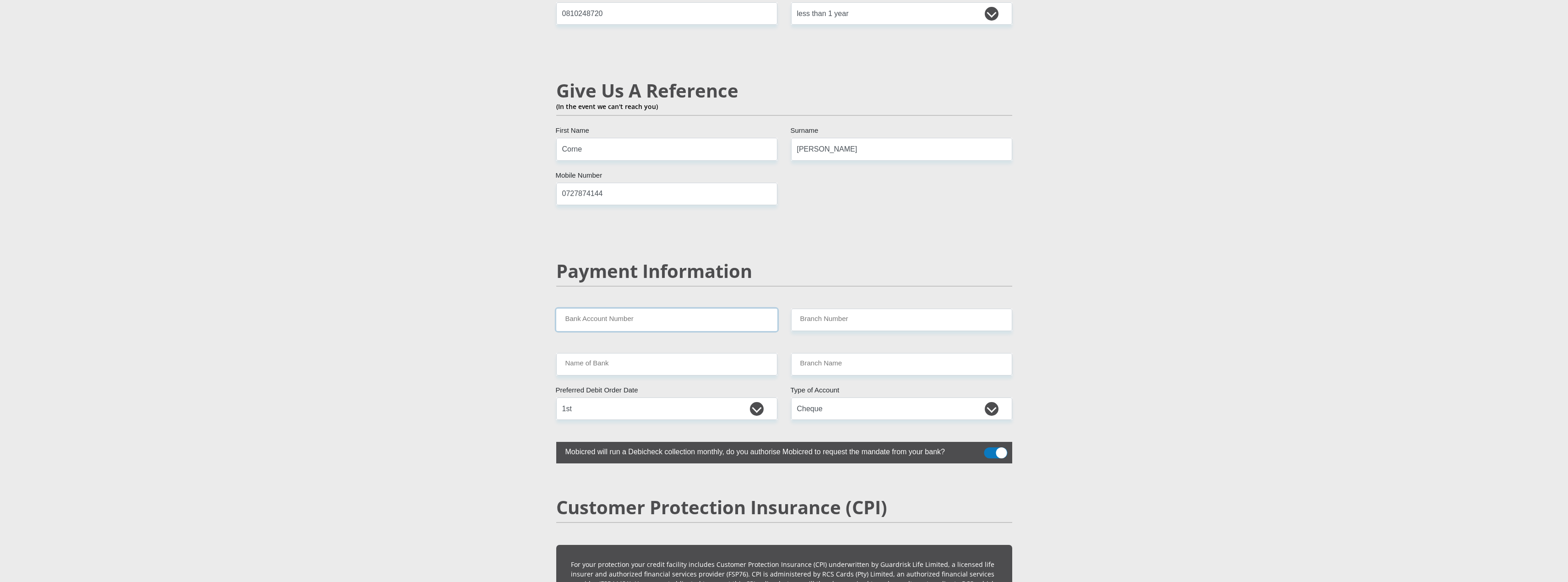
click at [621, 309] on input "Bank Account Number" at bounding box center [667, 320] width 221 height 23
click at [581, 309] on input "63174945403" at bounding box center [667, 320] width 221 height 23
click at [595, 309] on input "63174945403" at bounding box center [667, 320] width 221 height 23
click at [611, 309] on input "63174945403" at bounding box center [667, 320] width 221 height 23
type input "63174945403"
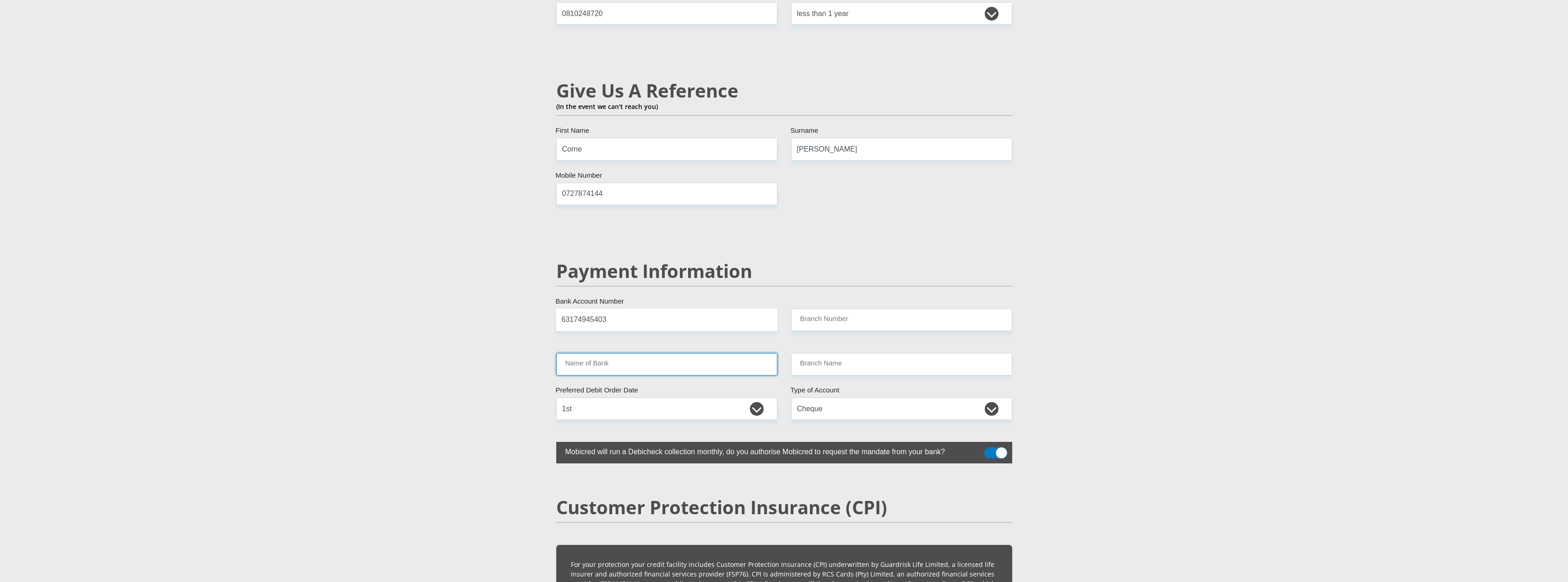
click at [613, 353] on input "Name of Bank" at bounding box center [667, 364] width 221 height 23
click at [815, 309] on input "Branch Number" at bounding box center [902, 320] width 221 height 23
type input "250665"
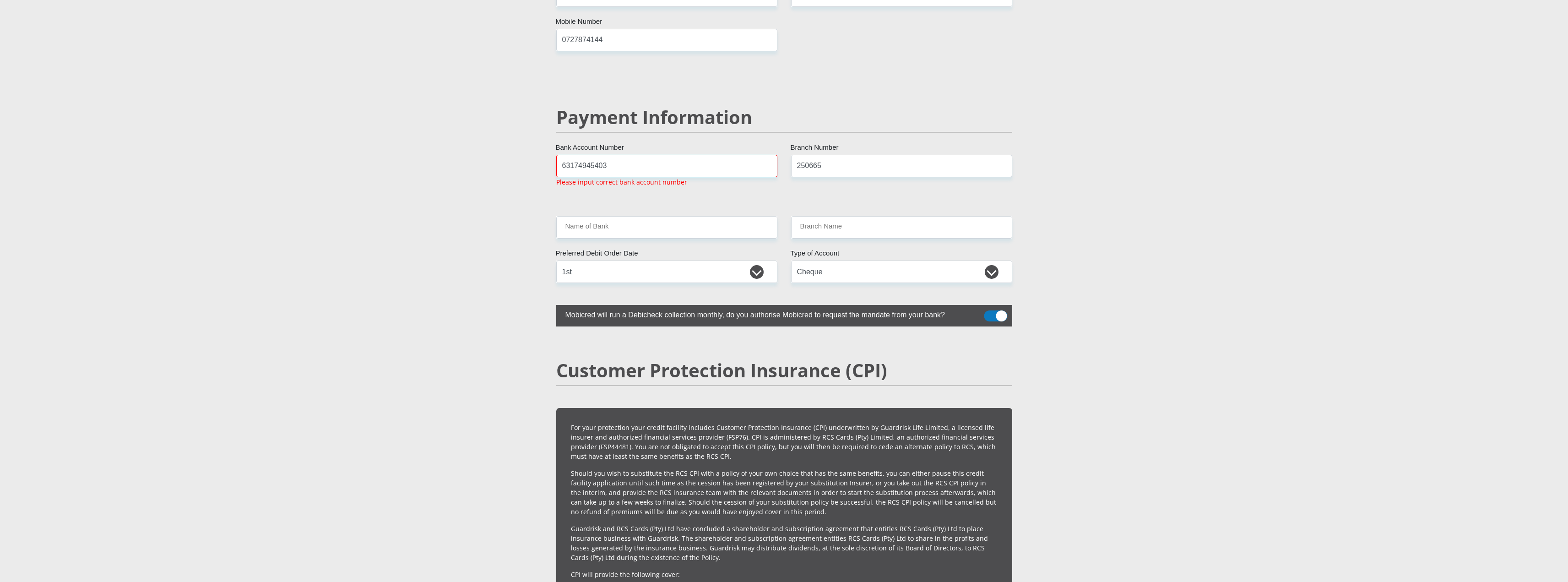
drag, startPoint x: 626, startPoint y: 171, endPoint x: 626, endPoint y: 163, distance: 8.0
click at [626, 169] on div "63174945403 Bank Account Number Please input correct bank account number" at bounding box center [667, 174] width 235 height 39
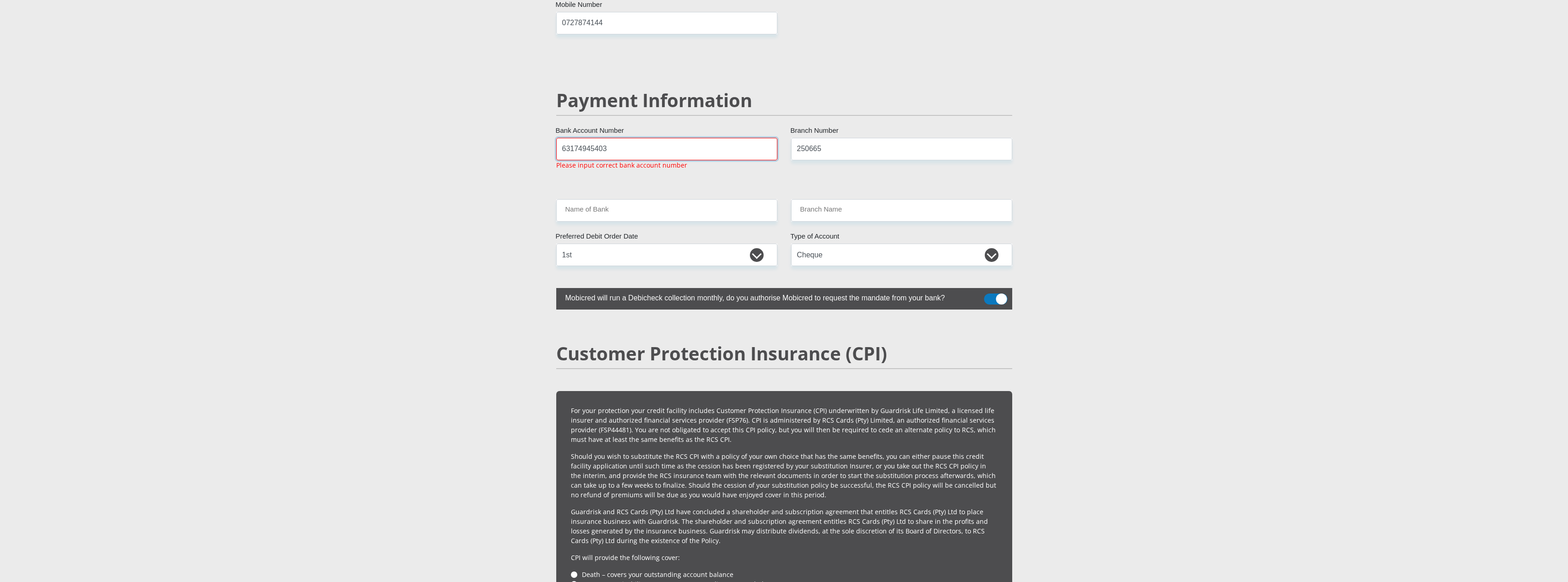
click at [619, 138] on input "63174945403" at bounding box center [667, 149] width 221 height 23
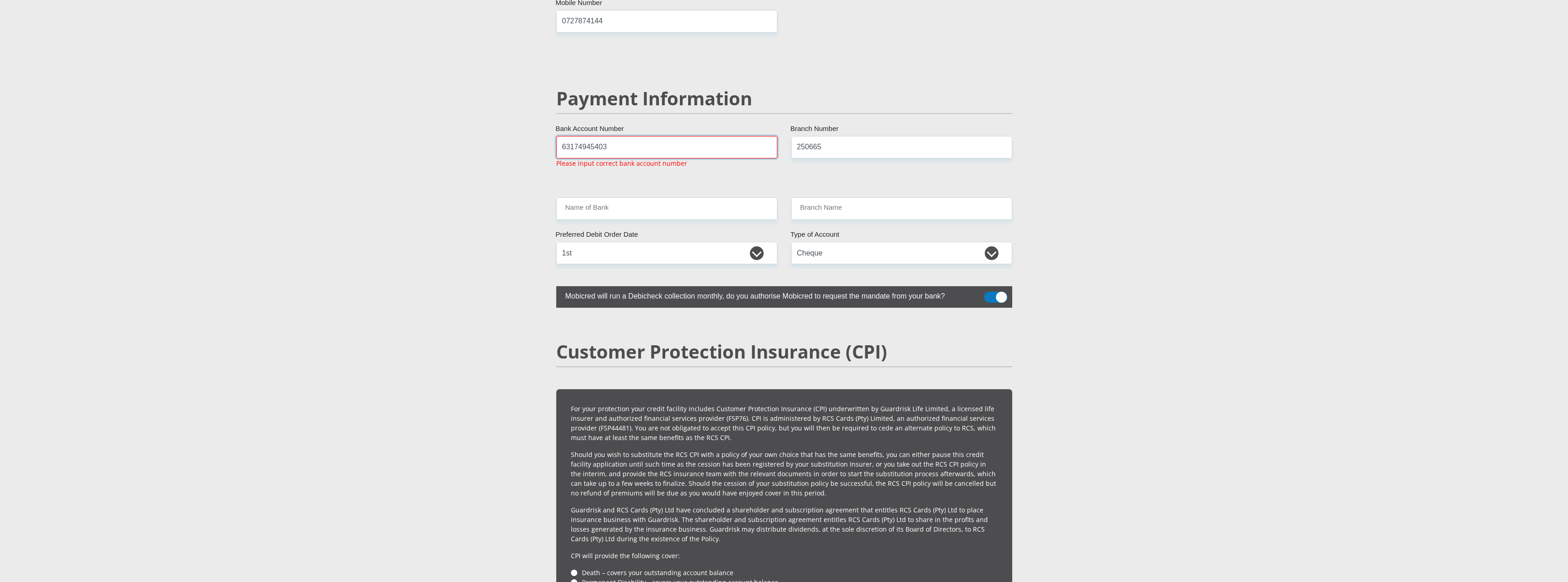
scroll to position [1729, 0]
click at [617, 136] on input "63174945403" at bounding box center [667, 147] width 221 height 23
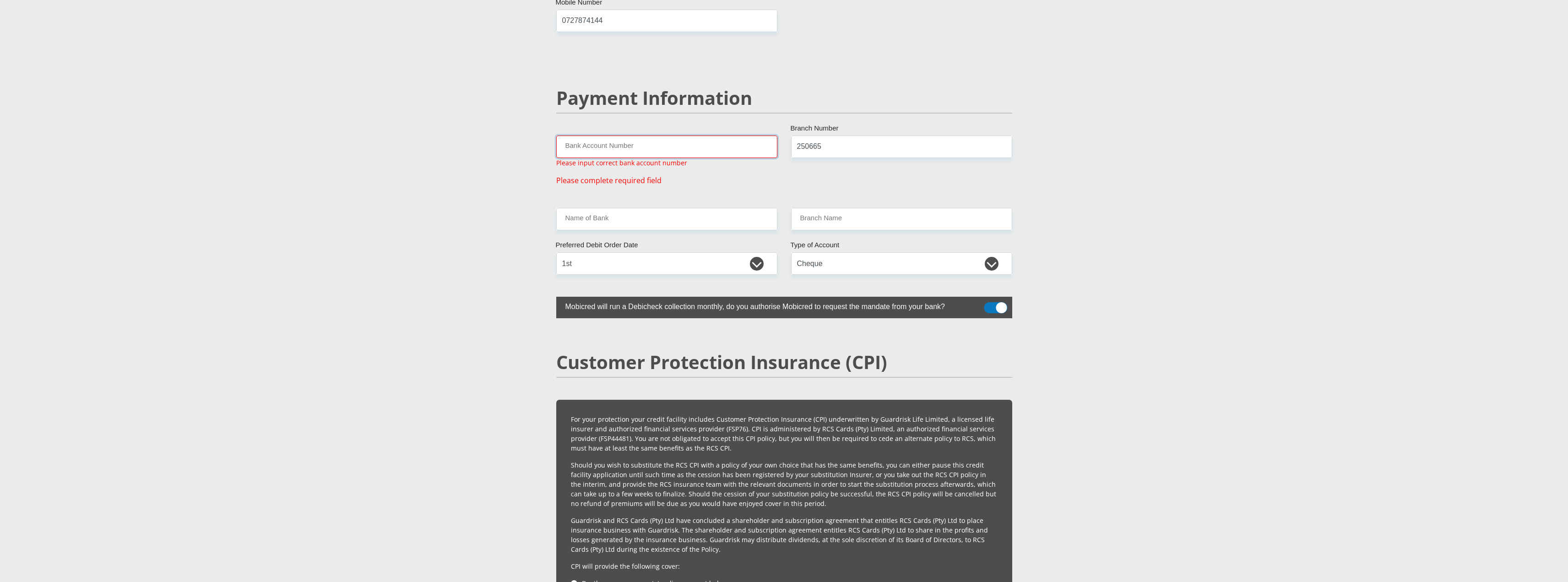
type input "3"
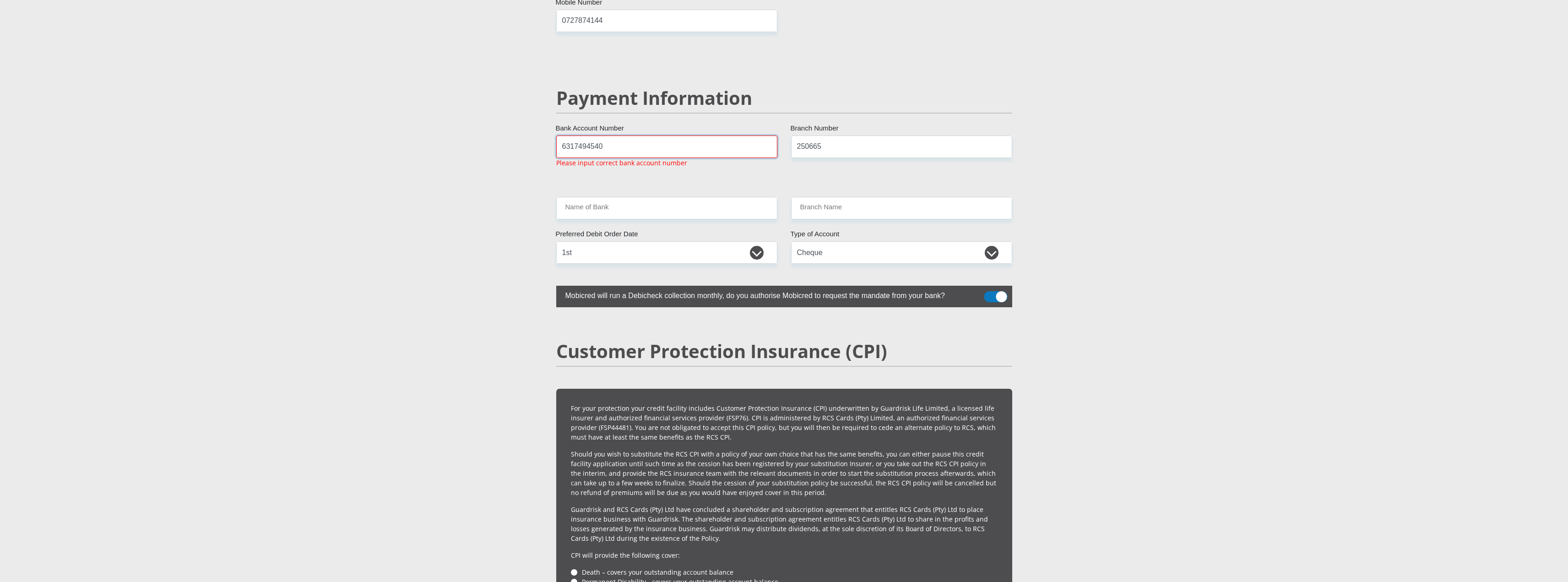
type input "63174945403"
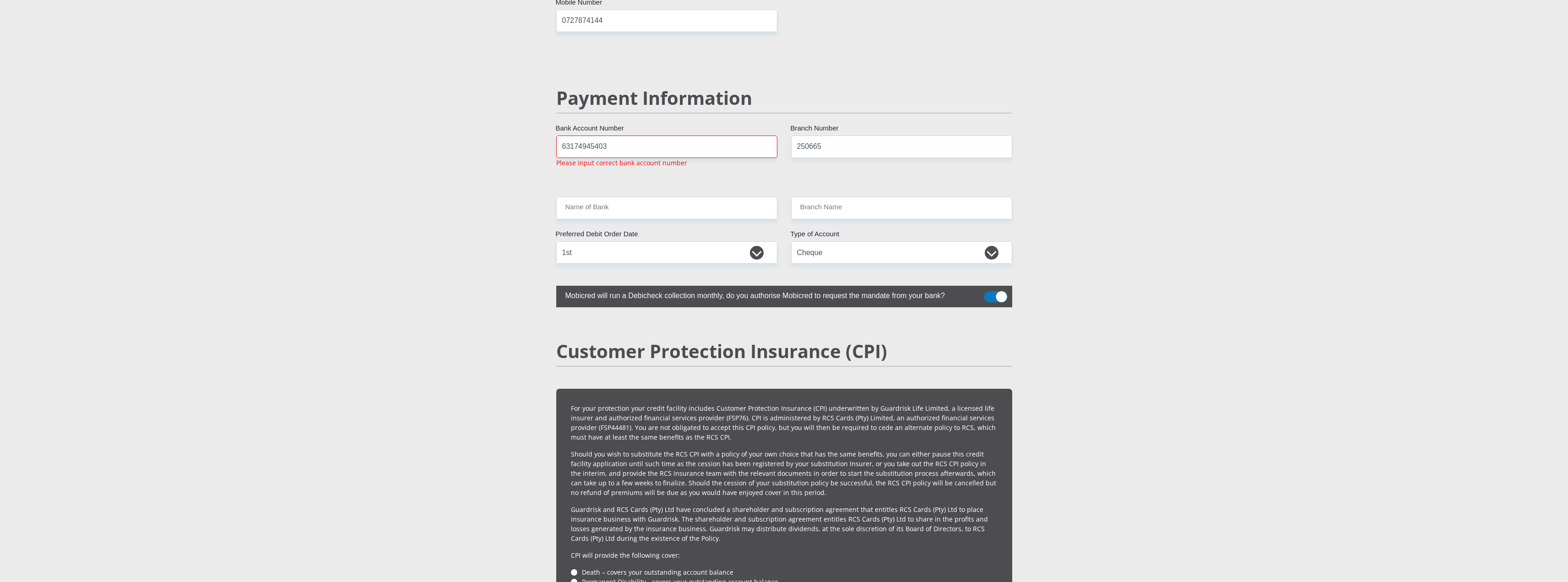
click at [651, 136] on input "63174945403" at bounding box center [667, 147] width 221 height 23
click at [848, 136] on input "250665" at bounding box center [902, 147] width 221 height 23
click at [679, 136] on input "63174945403" at bounding box center [667, 147] width 221 height 23
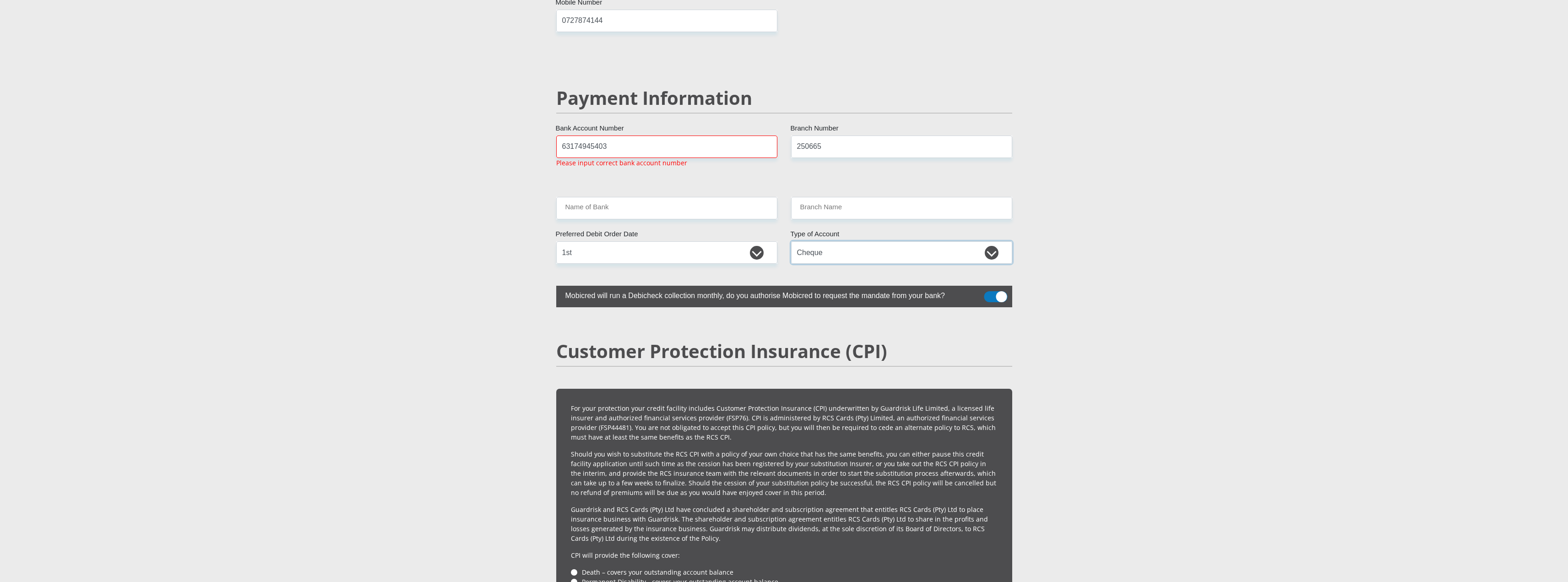
click at [873, 241] on select "Cheque Savings" at bounding box center [902, 252] width 221 height 23
click at [791, 241] on select "Cheque Savings" at bounding box center [902, 252] width 221 height 23
click at [828, 241] on select "Cheque Savings" at bounding box center [902, 252] width 221 height 23
select select "CUR"
click at [791, 241] on select "Cheque Savings" at bounding box center [902, 252] width 221 height 23
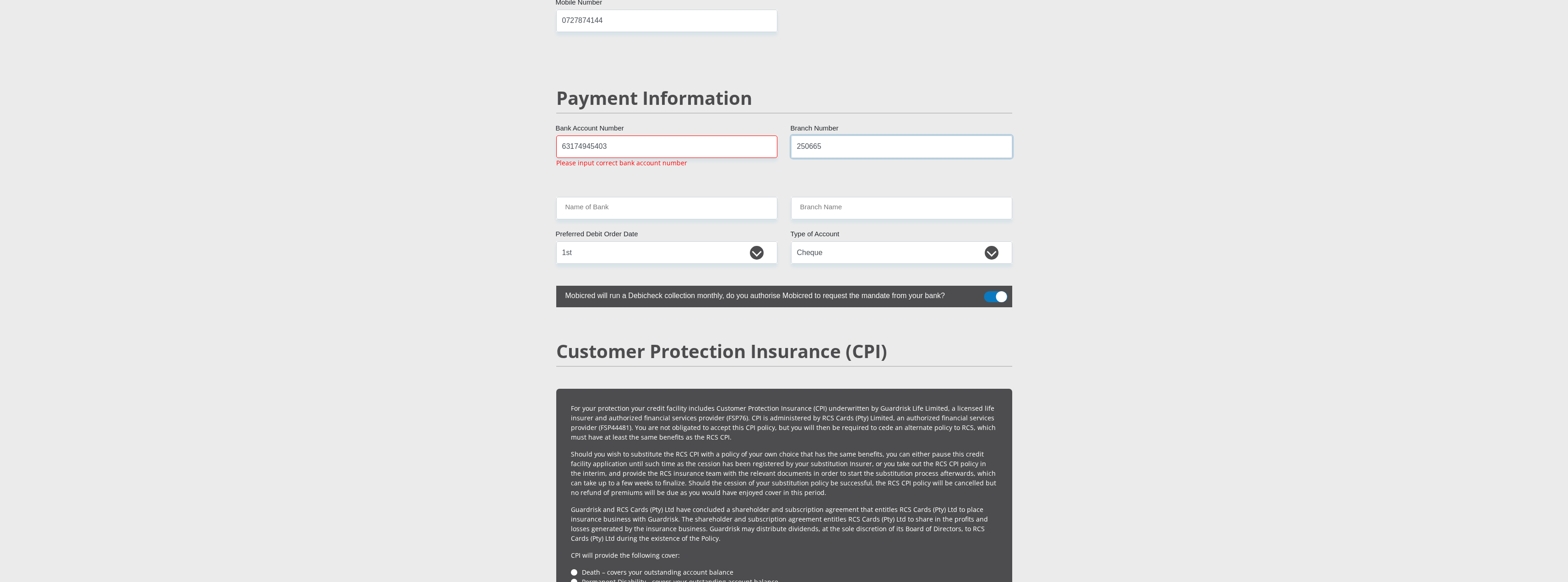
click at [843, 136] on input "250665" at bounding box center [902, 147] width 221 height 23
click at [671, 197] on input "Name of Bank" at bounding box center [667, 208] width 221 height 23
click at [828, 197] on input "Branch Name" at bounding box center [902, 208] width 221 height 23
click at [706, 197] on input "Name of Bank" at bounding box center [667, 208] width 221 height 23
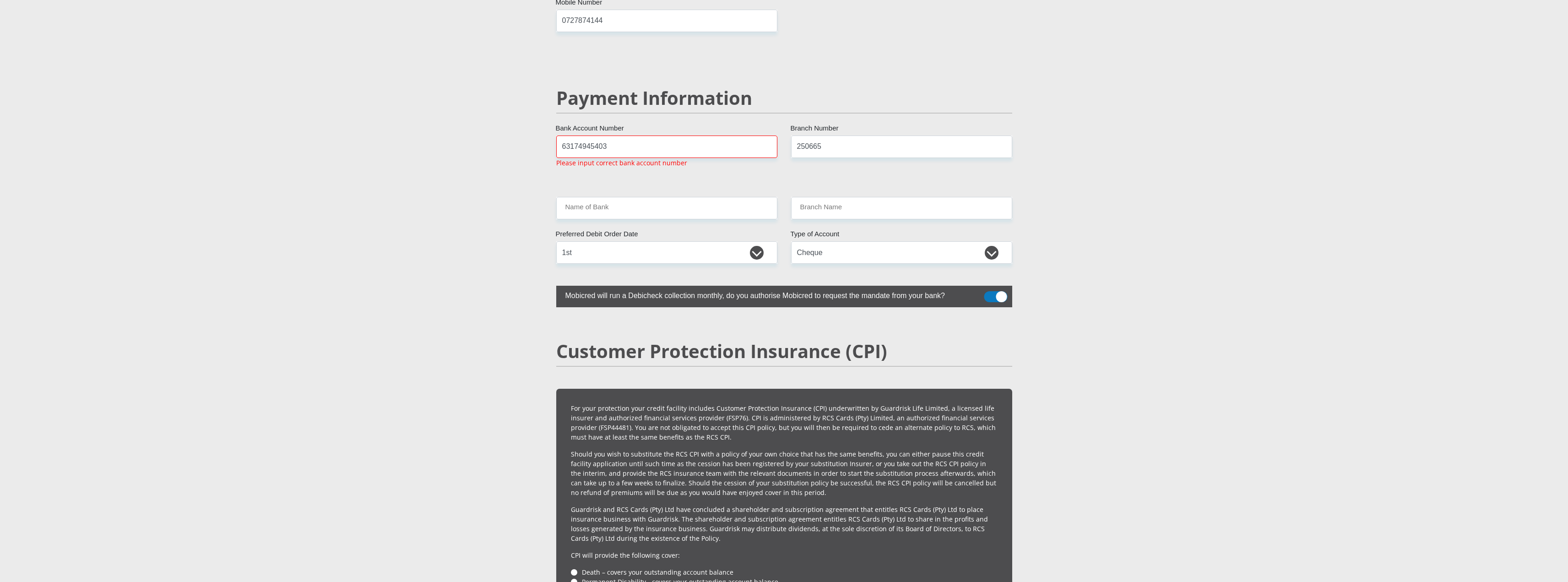
click at [626, 158] on p "Please input correct bank account number" at bounding box center [622, 163] width 131 height 10
click at [624, 136] on input "63174945403" at bounding box center [667, 147] width 221 height 23
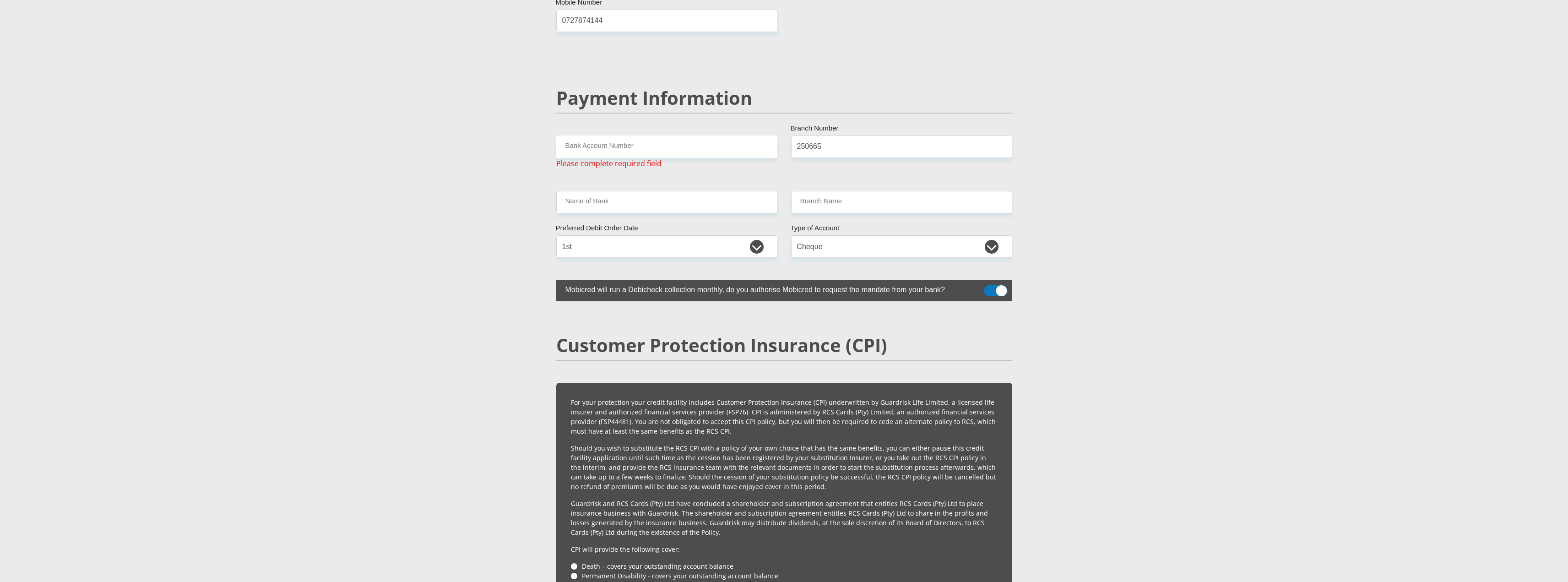
click at [581, 136] on input "Bank Account Number" at bounding box center [667, 147] width 221 height 23
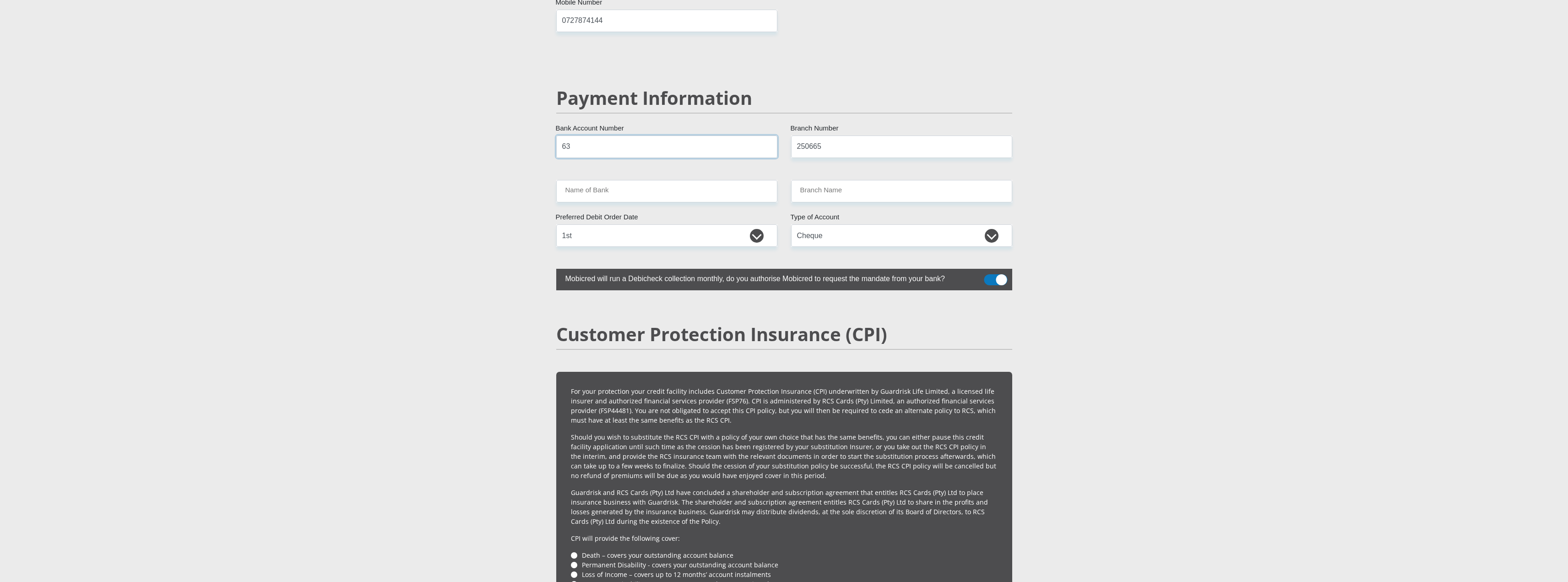
type input "6"
type input "63174945403"
click at [873, 136] on input "250665" at bounding box center [902, 147] width 221 height 23
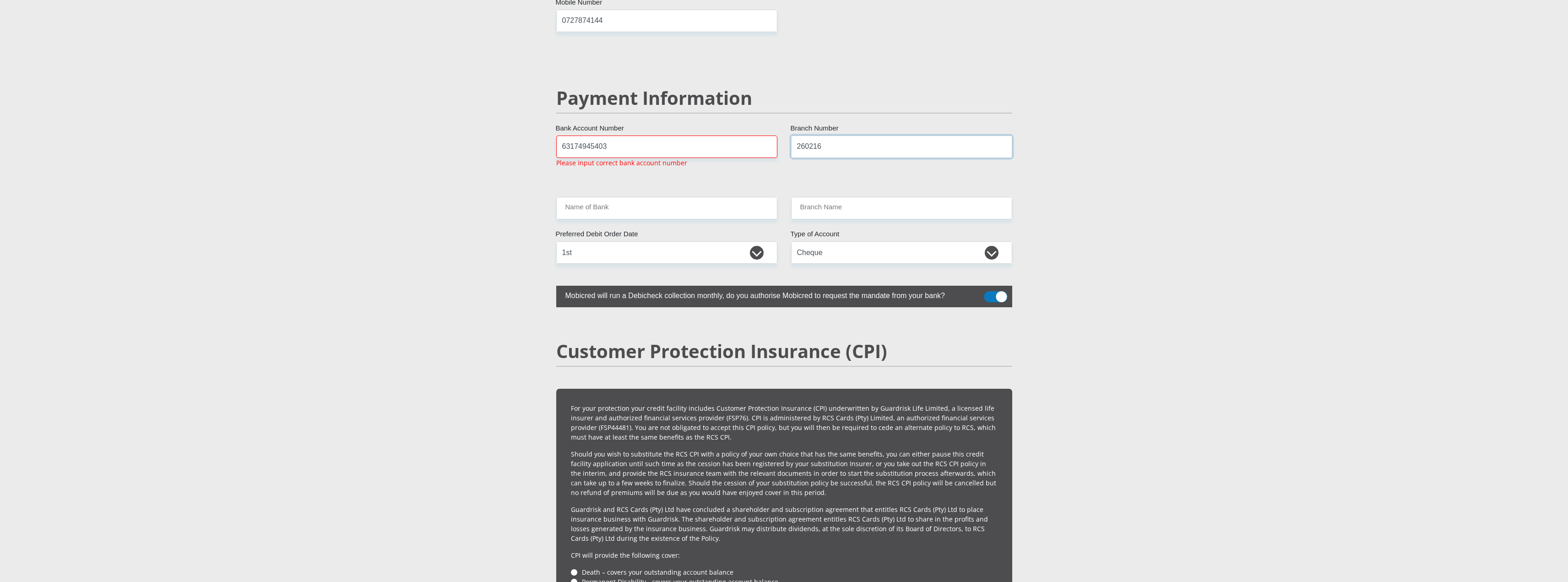
type input "260216"
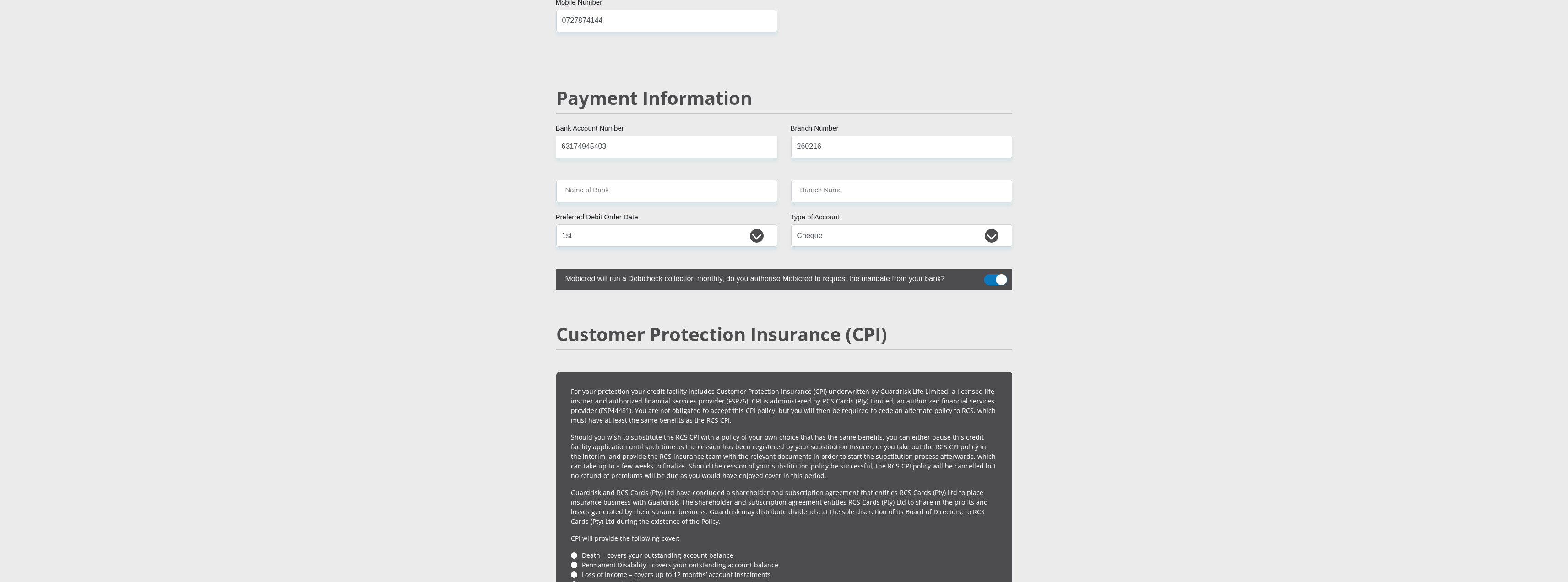
type input "FIRSTRAND BANK"
type input "LIFESTYLE CENTRE CENTURION"
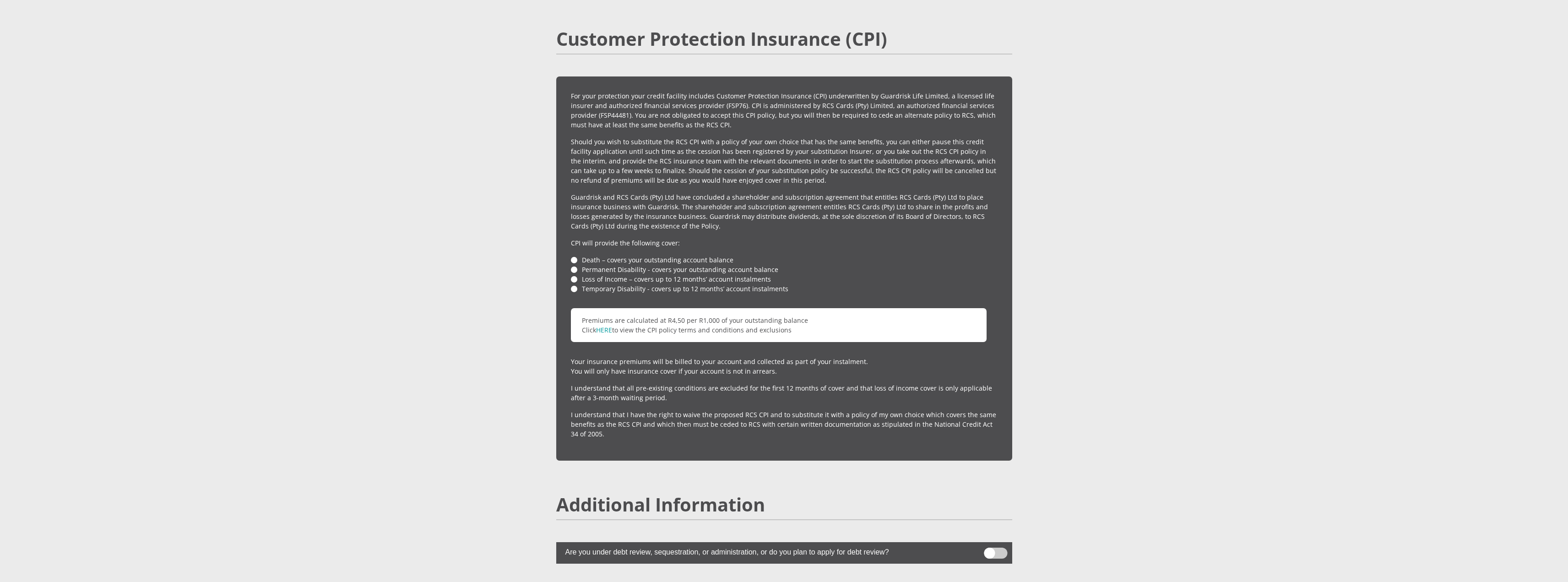
scroll to position [2050, 0]
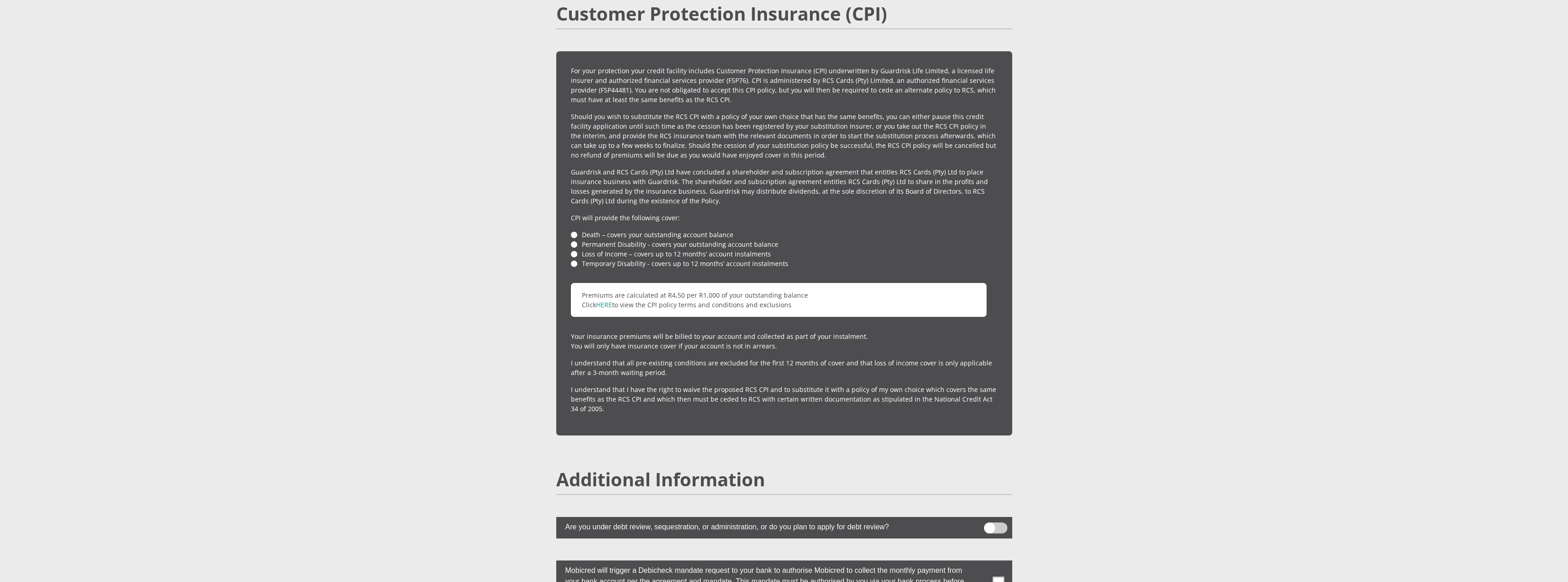
click at [572, 230] on li "Death – covers your outstanding account balance" at bounding box center [784, 235] width 427 height 10
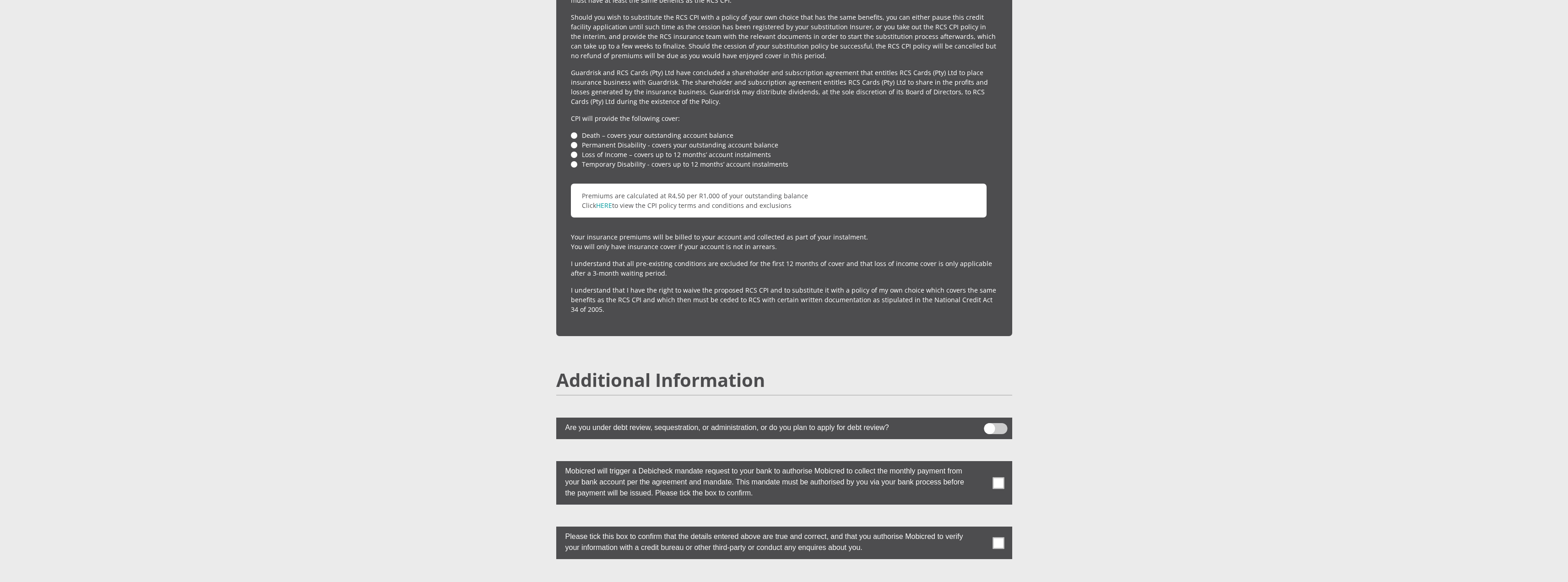
scroll to position [2279, 0]
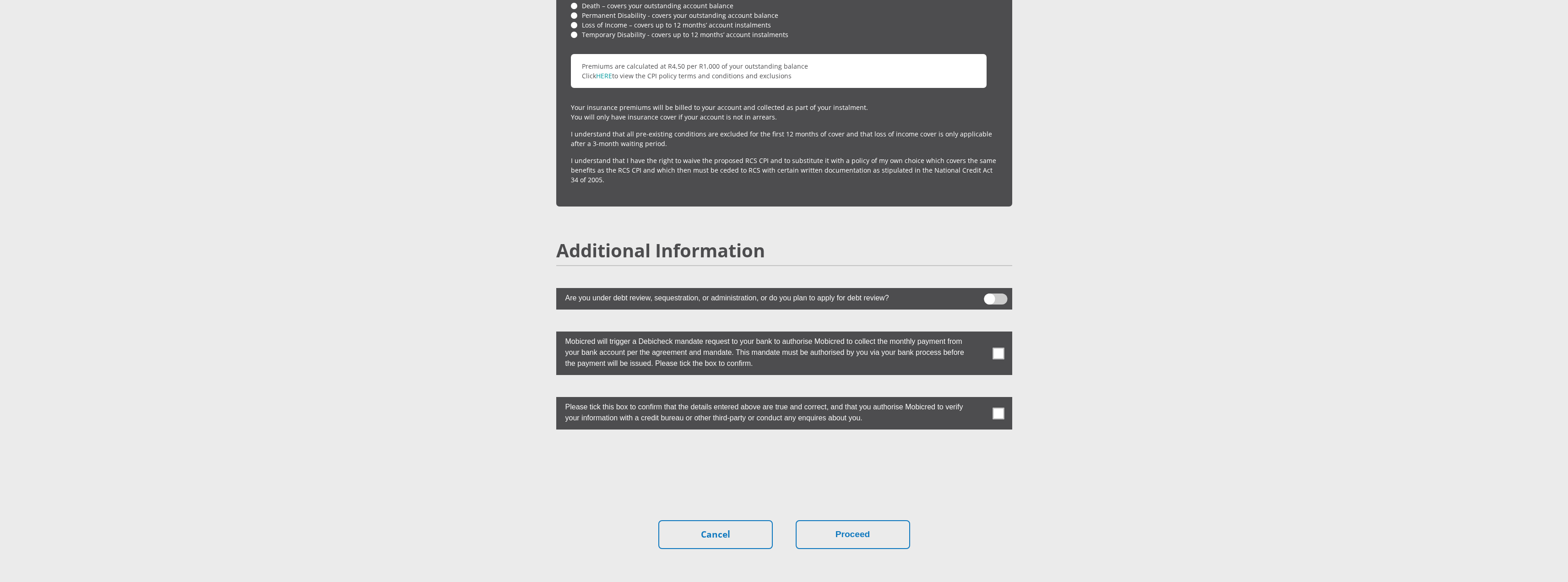
click at [998, 347] on span at bounding box center [998, 353] width 12 height 12
click at [980, 334] on input "checkbox" at bounding box center [980, 334] width 0 height 0
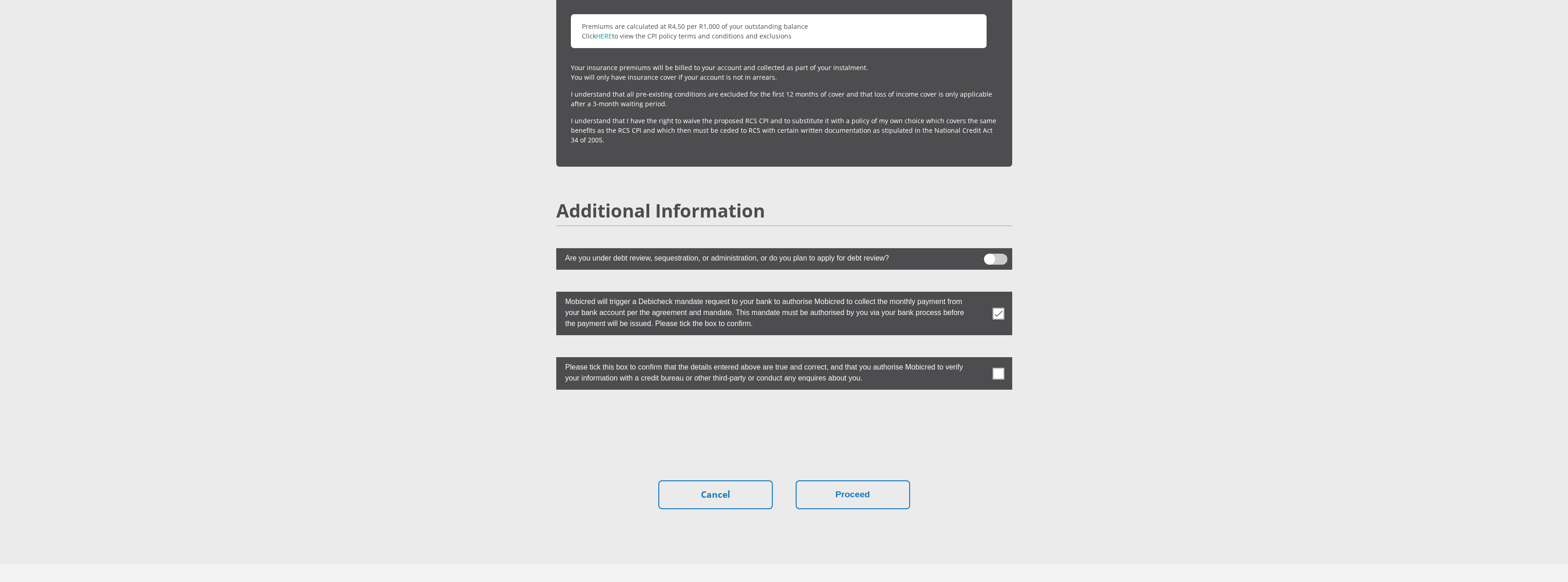
scroll to position [2325, 0]
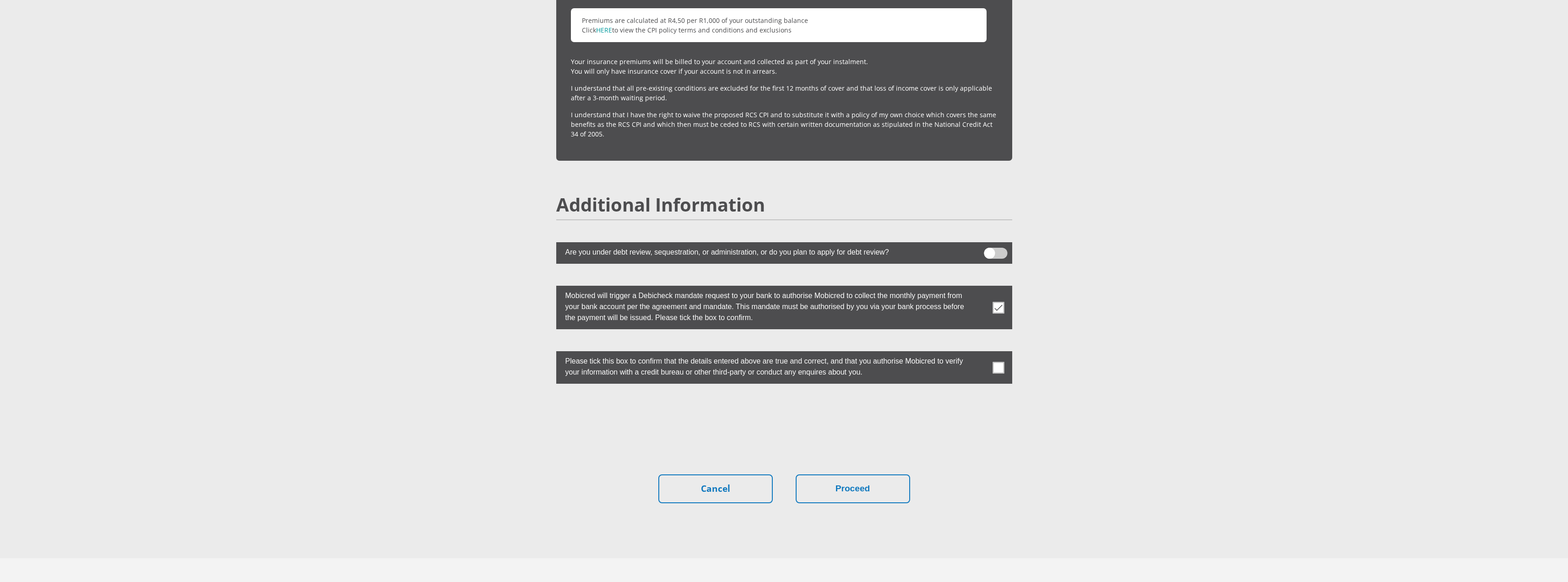
click at [1007, 351] on label at bounding box center [784, 367] width 456 height 32
click at [980, 353] on input "checkbox" at bounding box center [980, 353] width 0 height 0
click at [867, 476] on button "Proceed" at bounding box center [852, 488] width 114 height 29
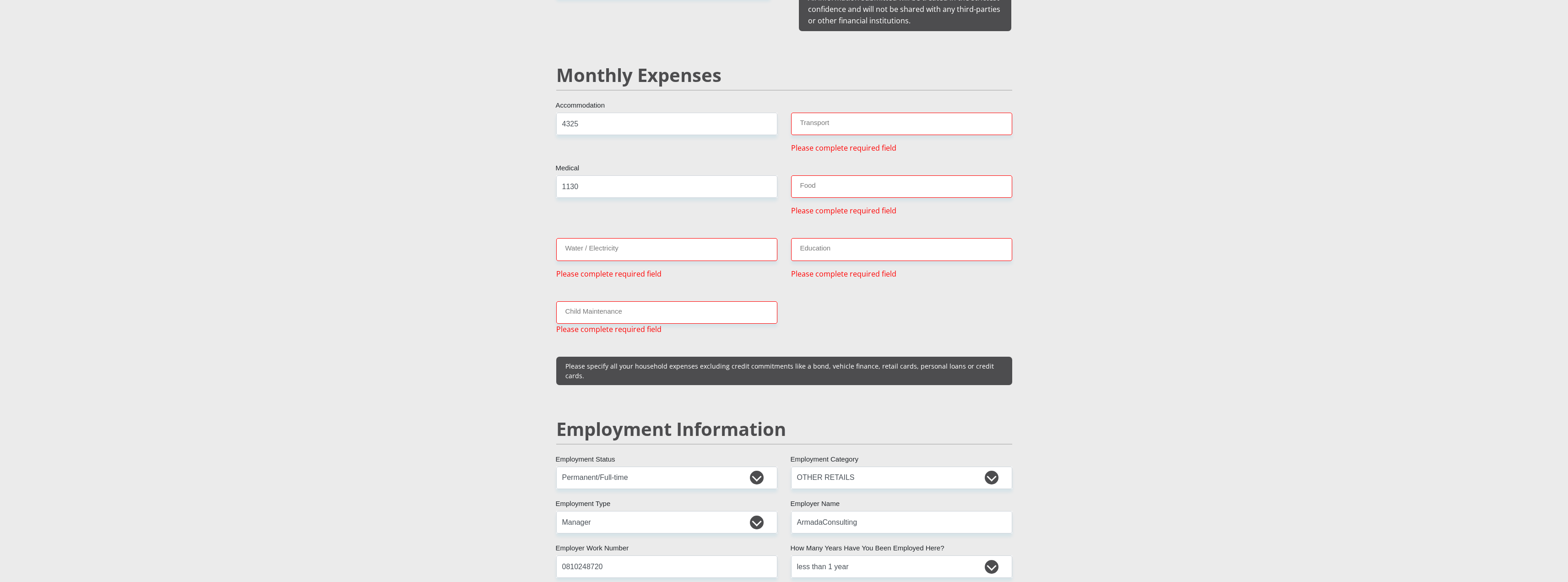
scroll to position [1042, 0]
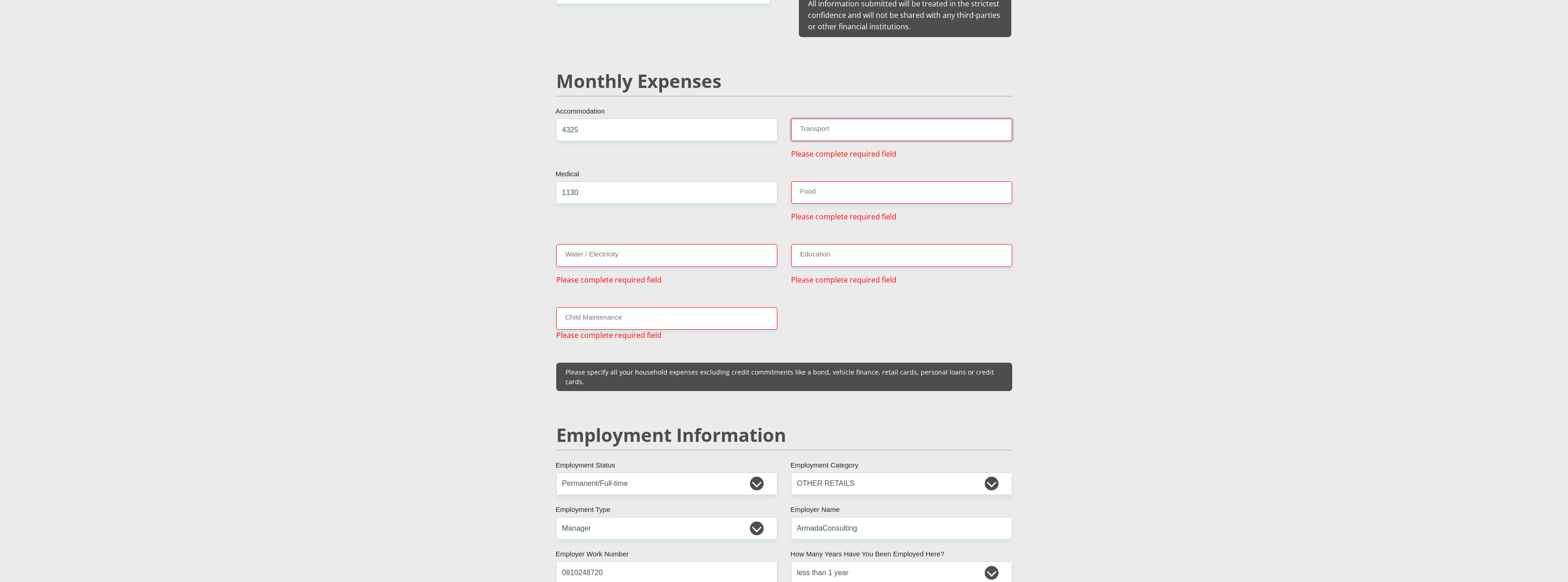
click at [822, 123] on input "Transport" at bounding box center [902, 130] width 221 height 23
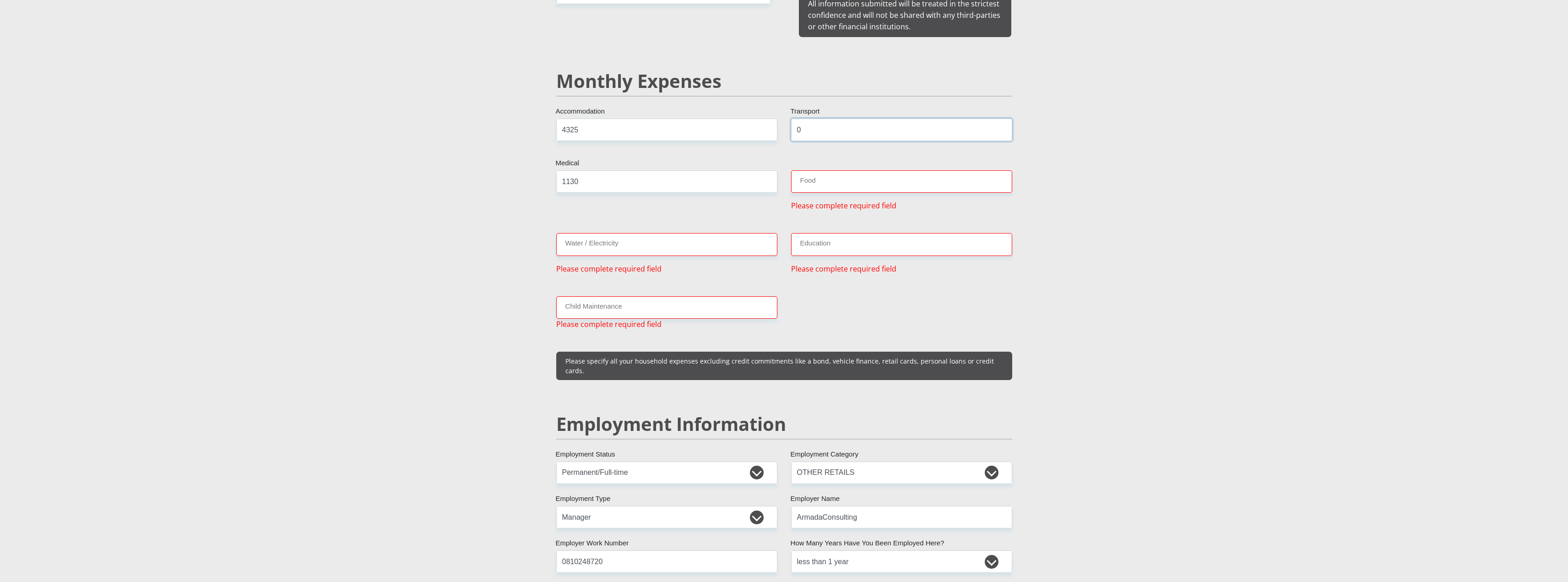
type input "0"
click at [834, 155] on div "Mr Ms Mrs Dr [PERSON_NAME] Title Marozelle First Name [PERSON_NAME] Surname 010…" at bounding box center [784, 435] width 469 height 2644
click at [836, 171] on input "Food" at bounding box center [902, 182] width 221 height 23
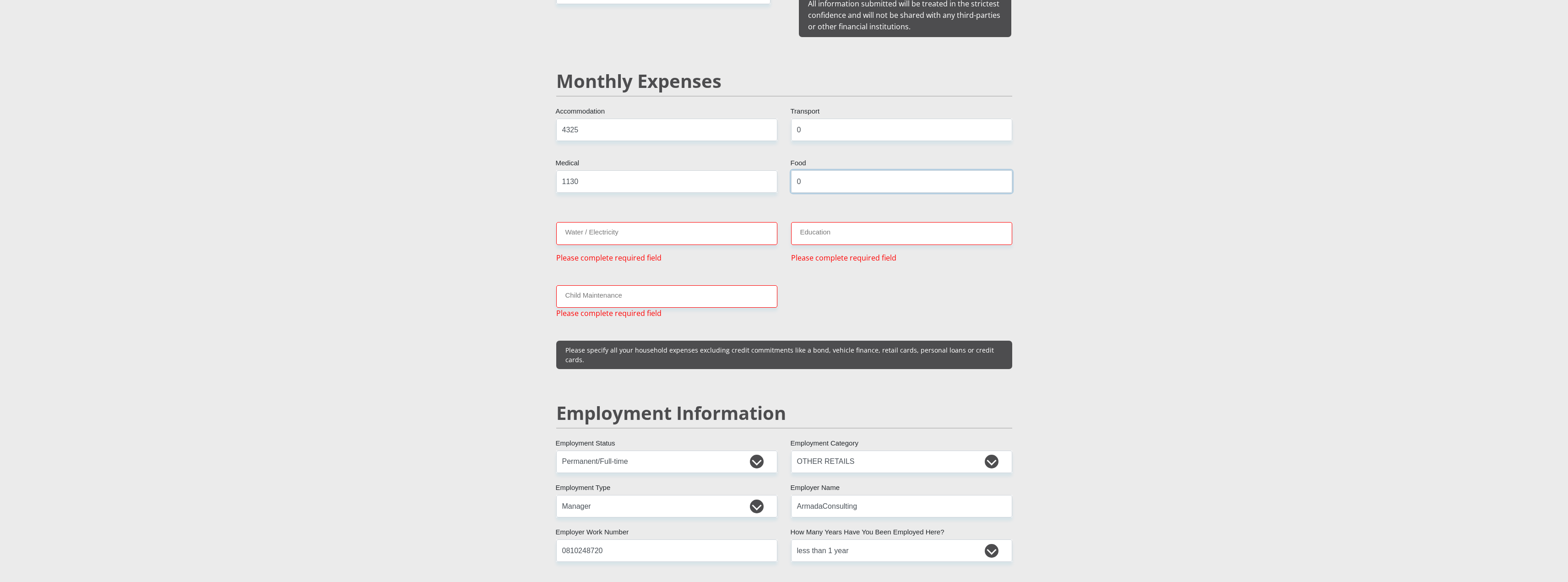
type input "0"
click at [826, 227] on input "Education" at bounding box center [902, 233] width 221 height 23
type input "0"
click at [678, 236] on div "Water / Electricity Please complete required field" at bounding box center [667, 242] width 235 height 41
click at [662, 224] on input "Water / Electricity" at bounding box center [667, 233] width 221 height 23
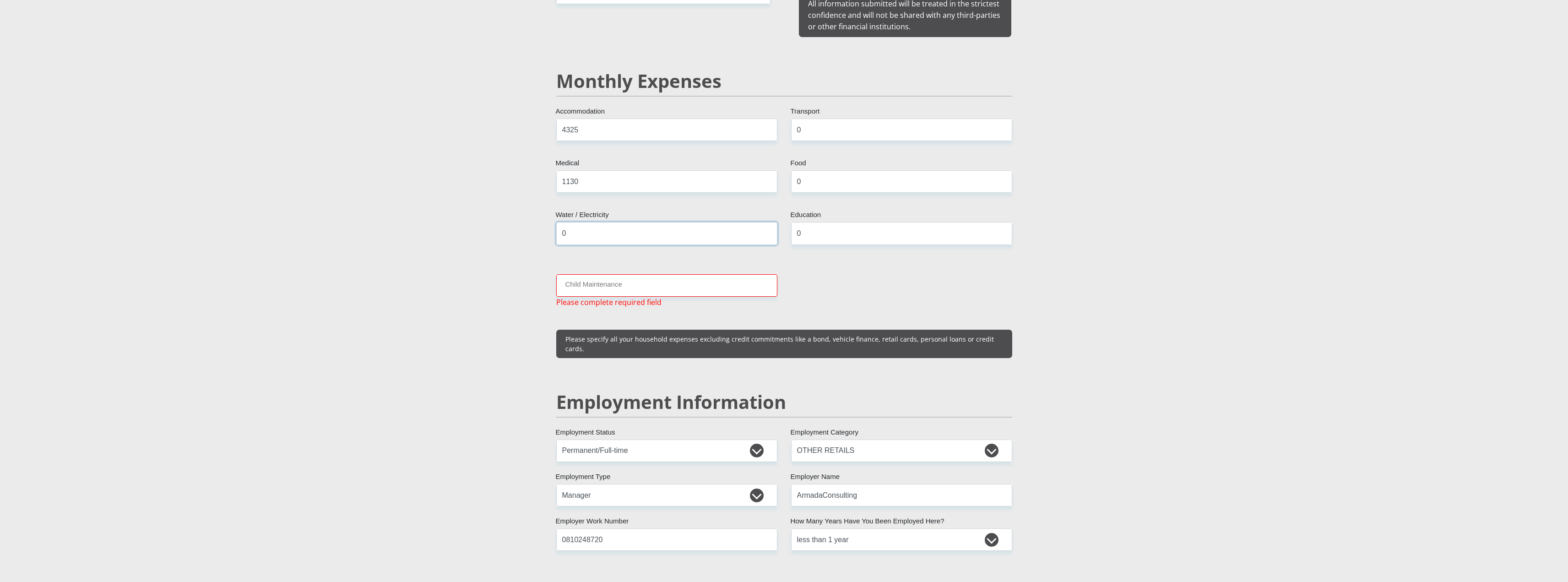
type input "0"
click at [652, 276] on input "Child Maintenance" at bounding box center [667, 285] width 221 height 23
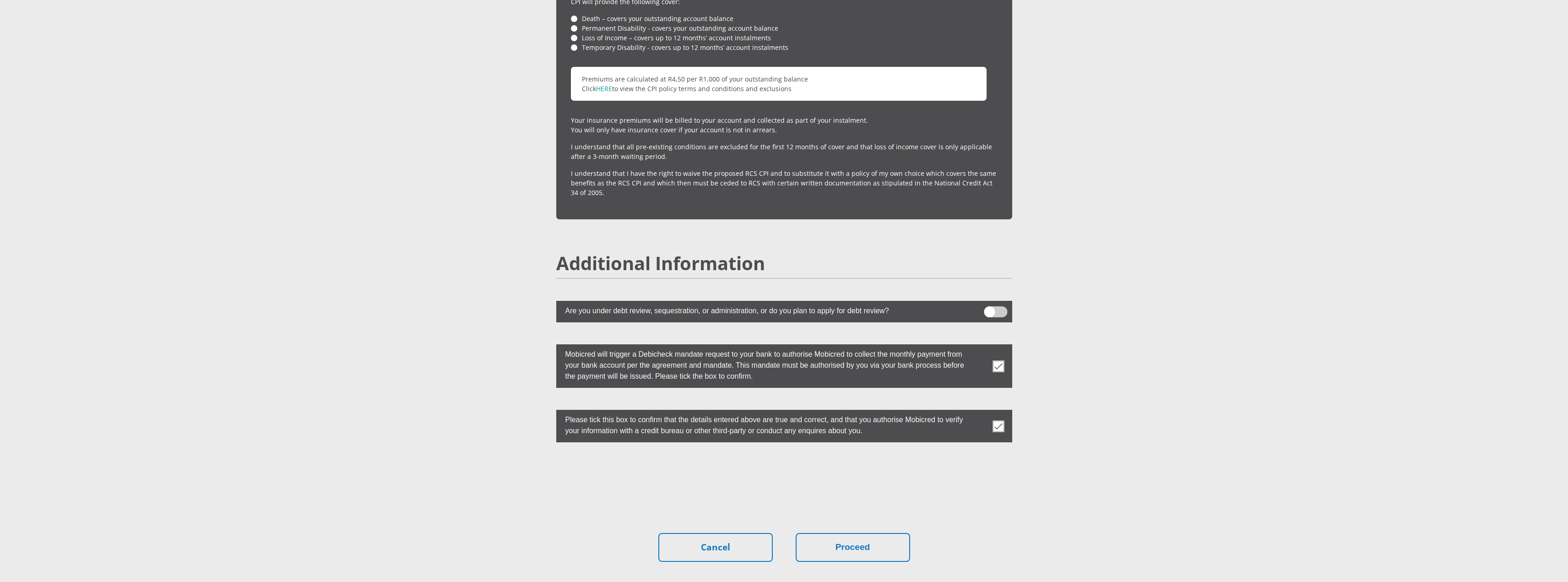
scroll to position [2332, 0]
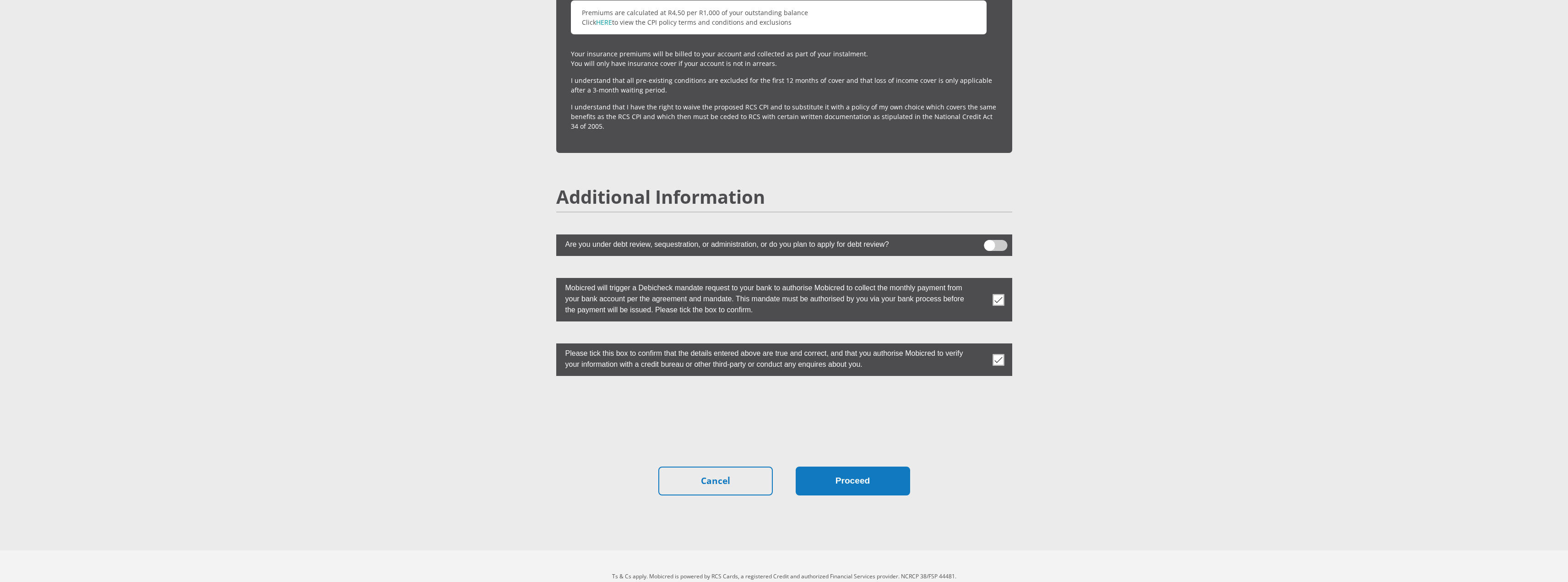
type input "0"
click at [877, 466] on button "Proceed" at bounding box center [852, 481] width 114 height 29
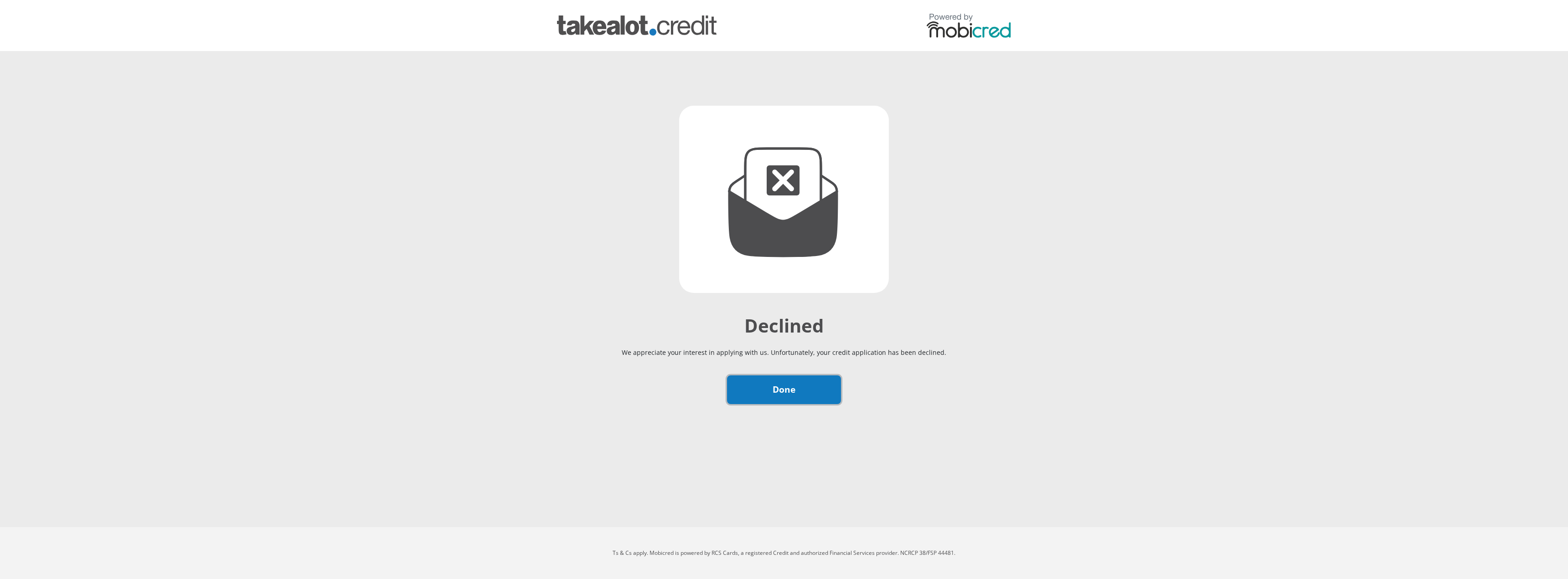
click at [805, 391] on link "Done" at bounding box center [783, 389] width 114 height 29
